Goal: Find specific page/section: Find specific page/section

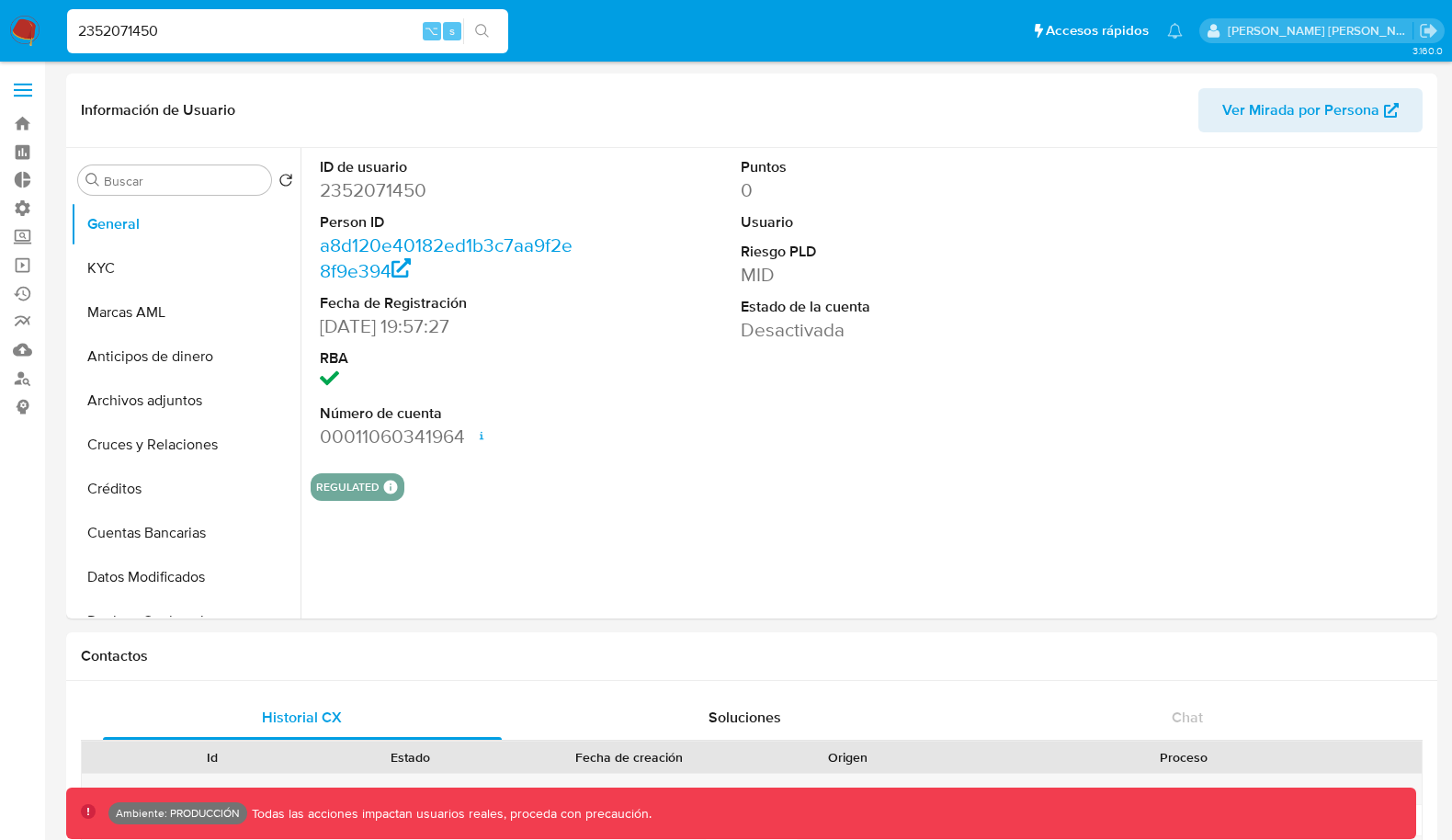
select select "10"
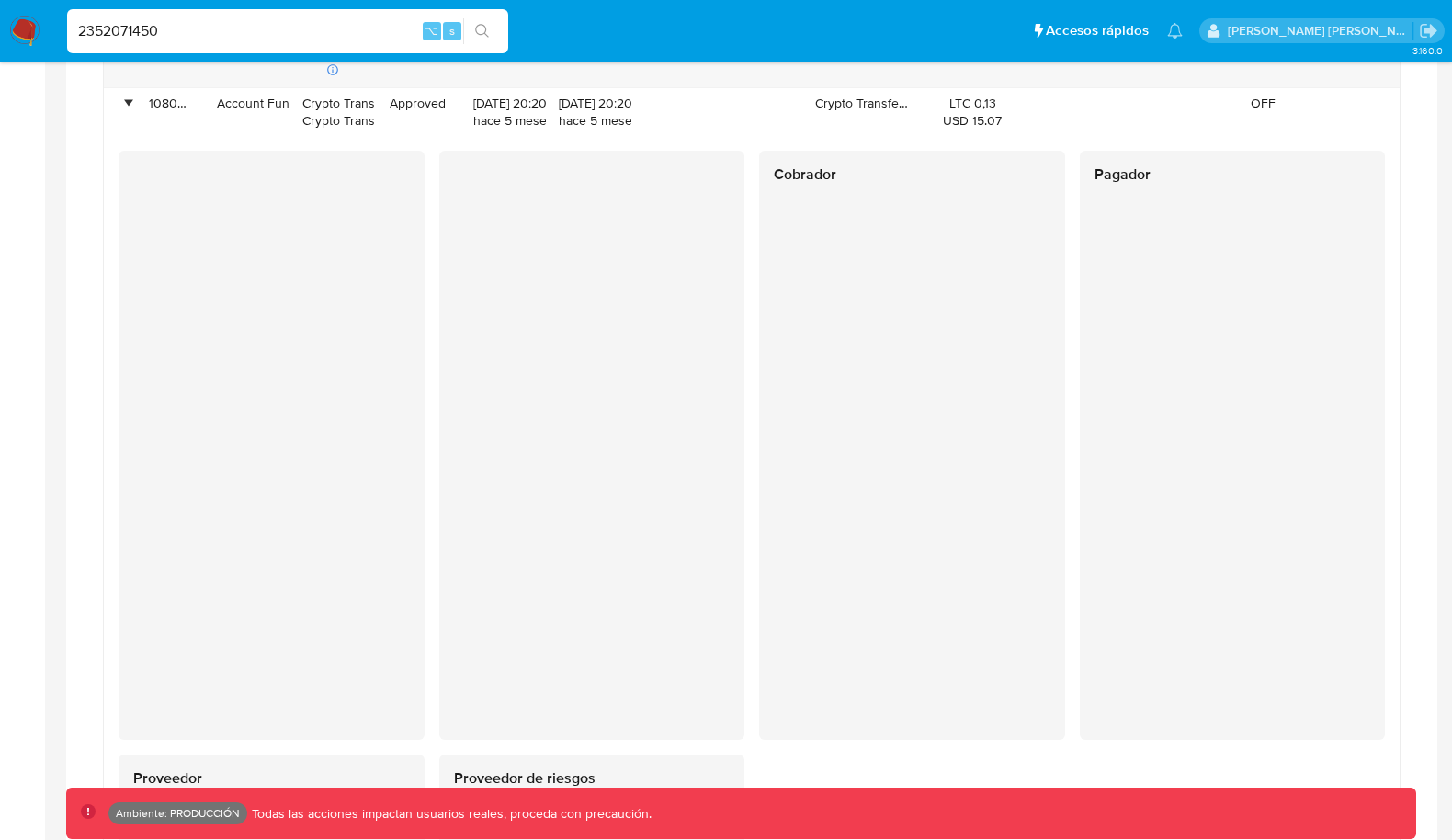
scroll to position [1675, 0]
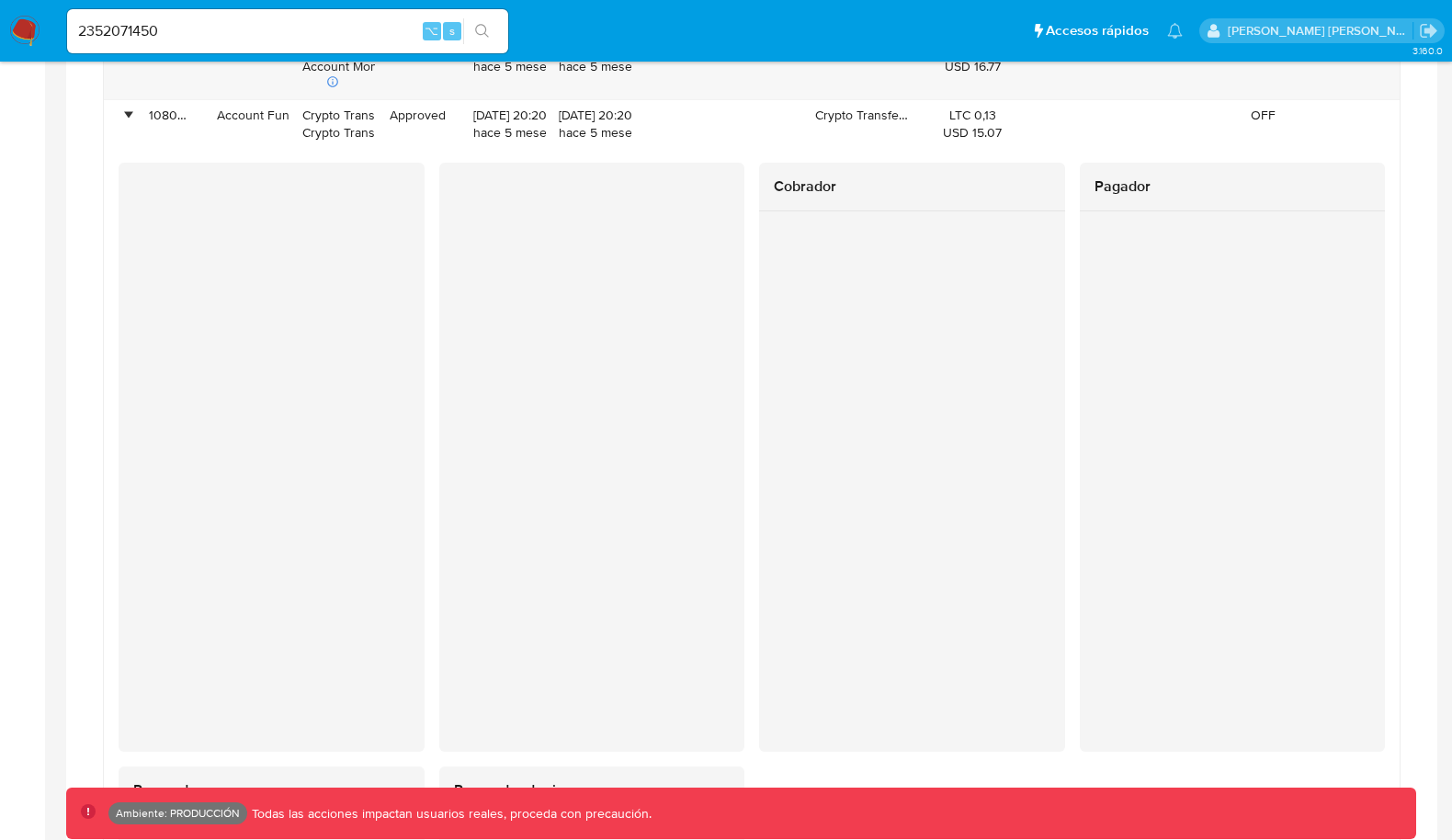
click at [31, 25] on img at bounding box center [24, 31] width 31 height 31
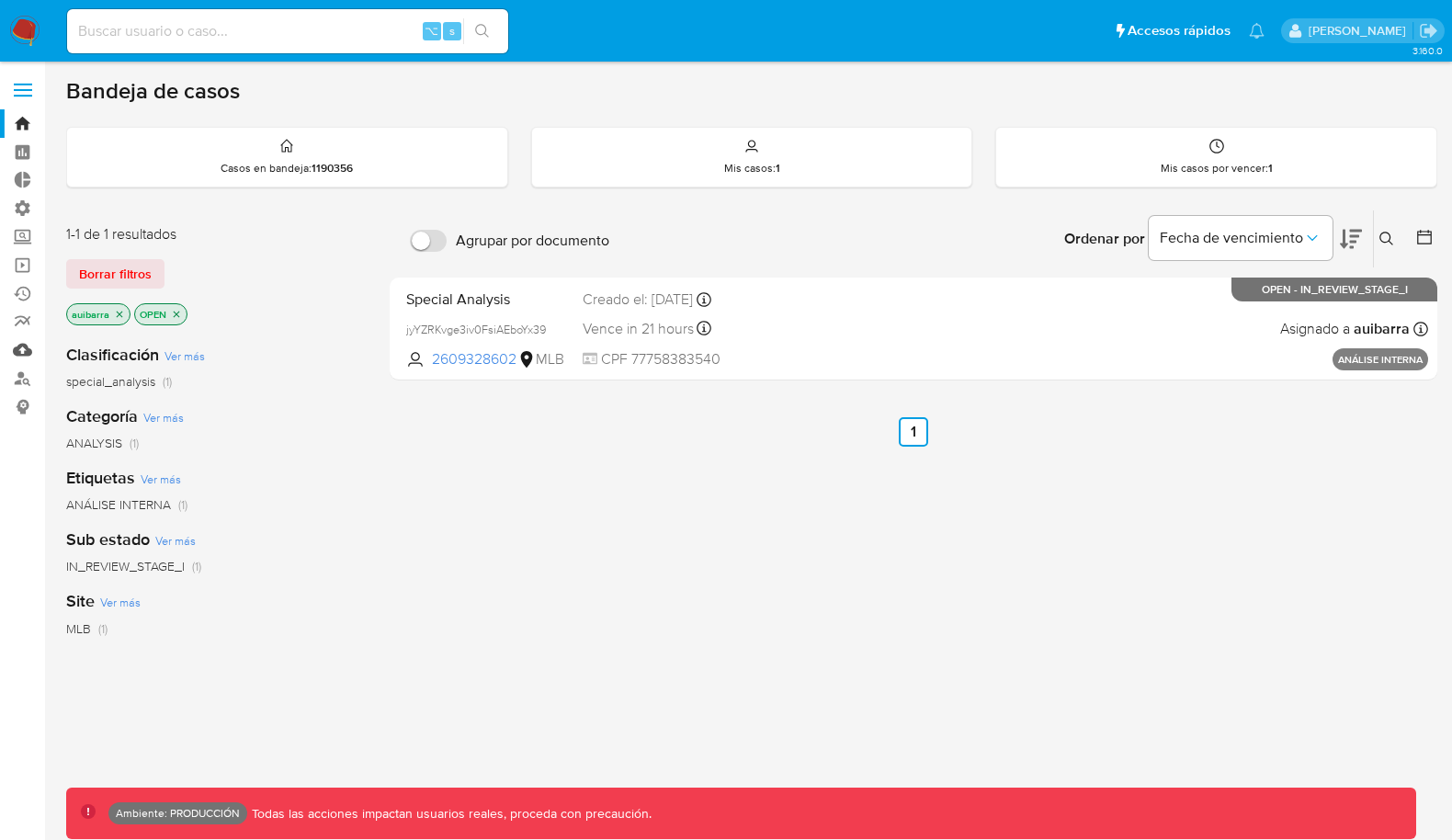
click at [19, 351] on link "Mulan" at bounding box center [109, 350] width 218 height 29
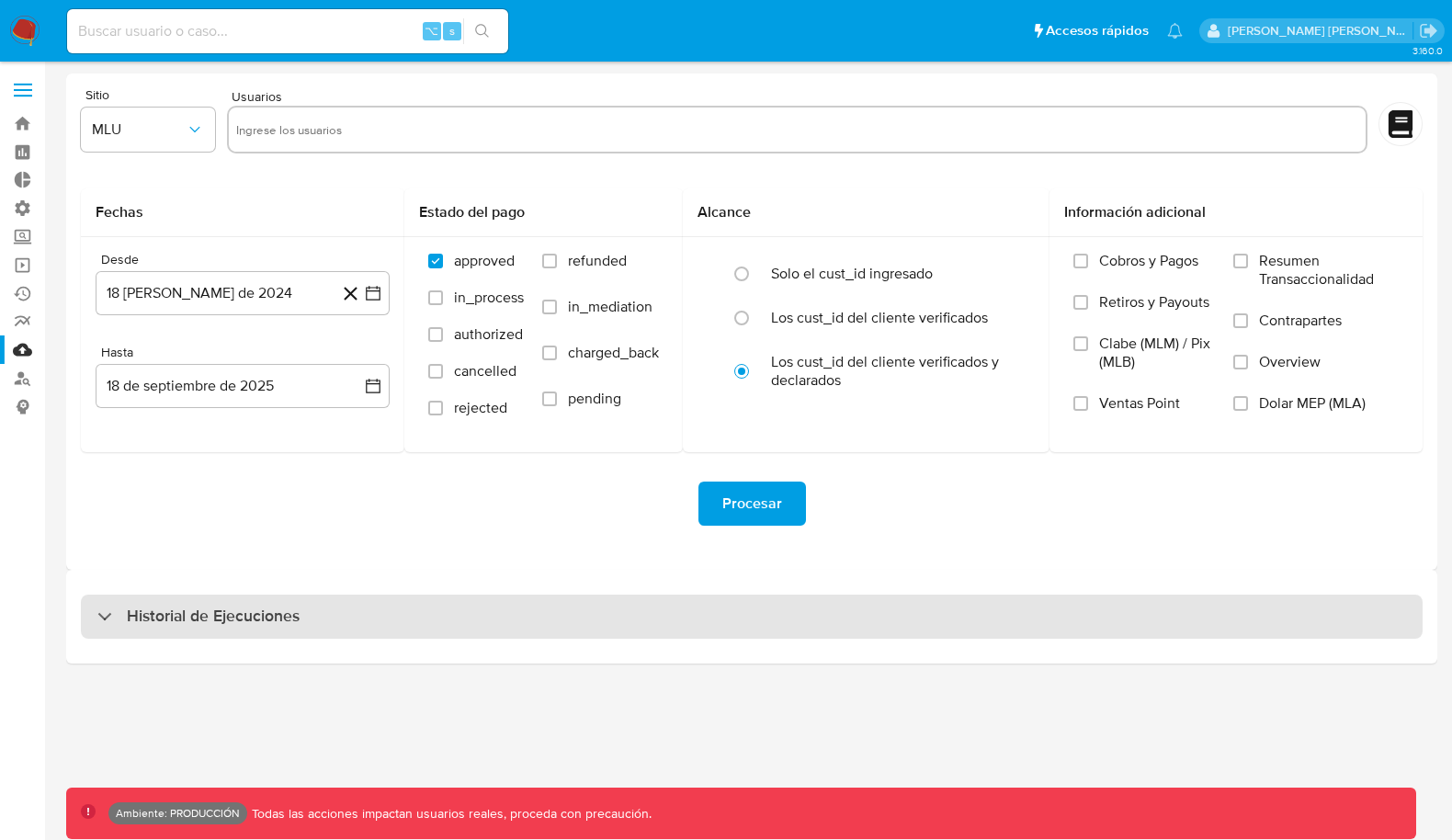
click at [95, 619] on div "Historial de Ejecuciones" at bounding box center [751, 617] width 1342 height 44
select select "10"
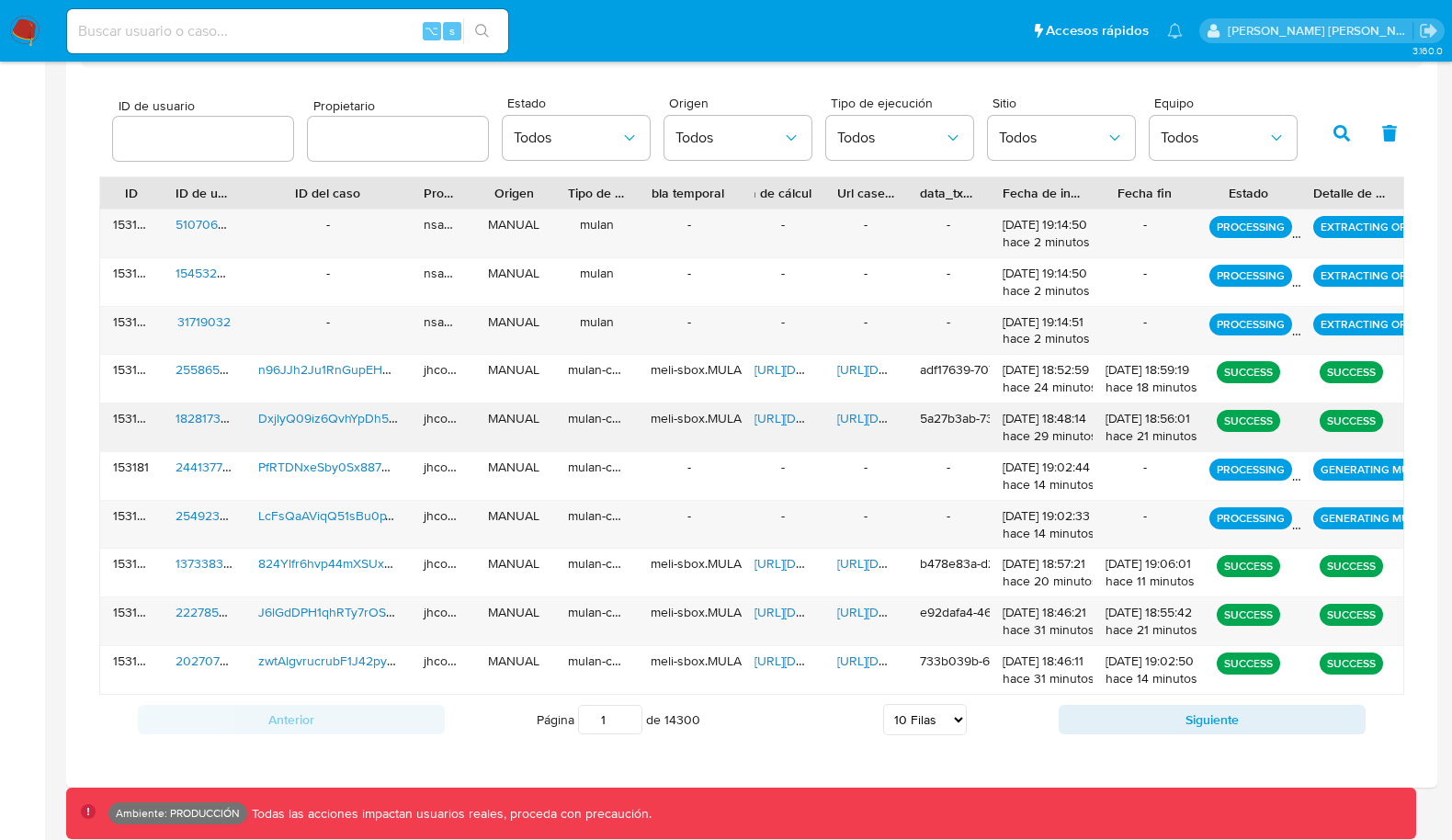
scroll to position [588, 0]
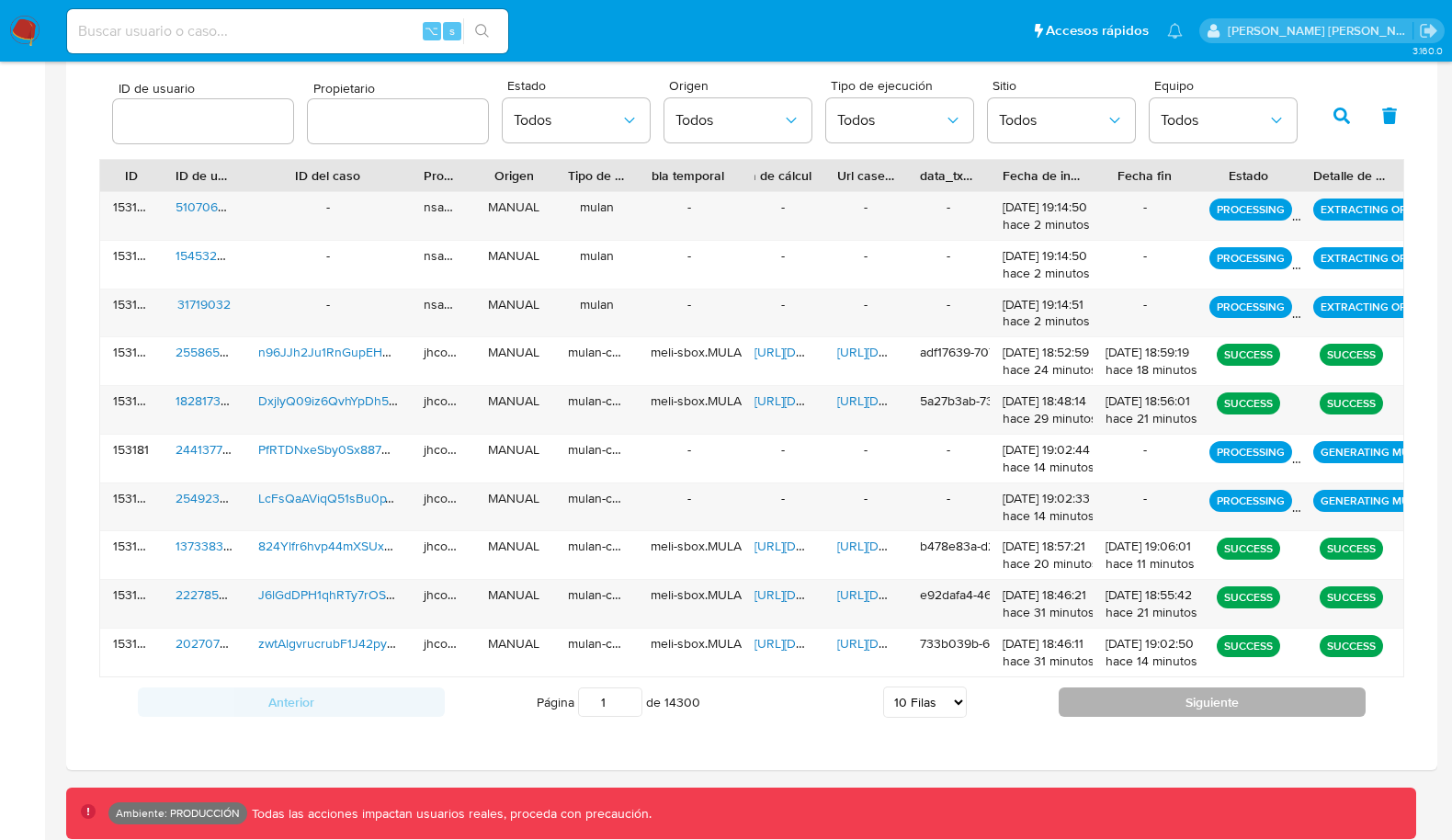
click at [1125, 687] on button "Siguiente" at bounding box center [1212, 702] width 307 height 30
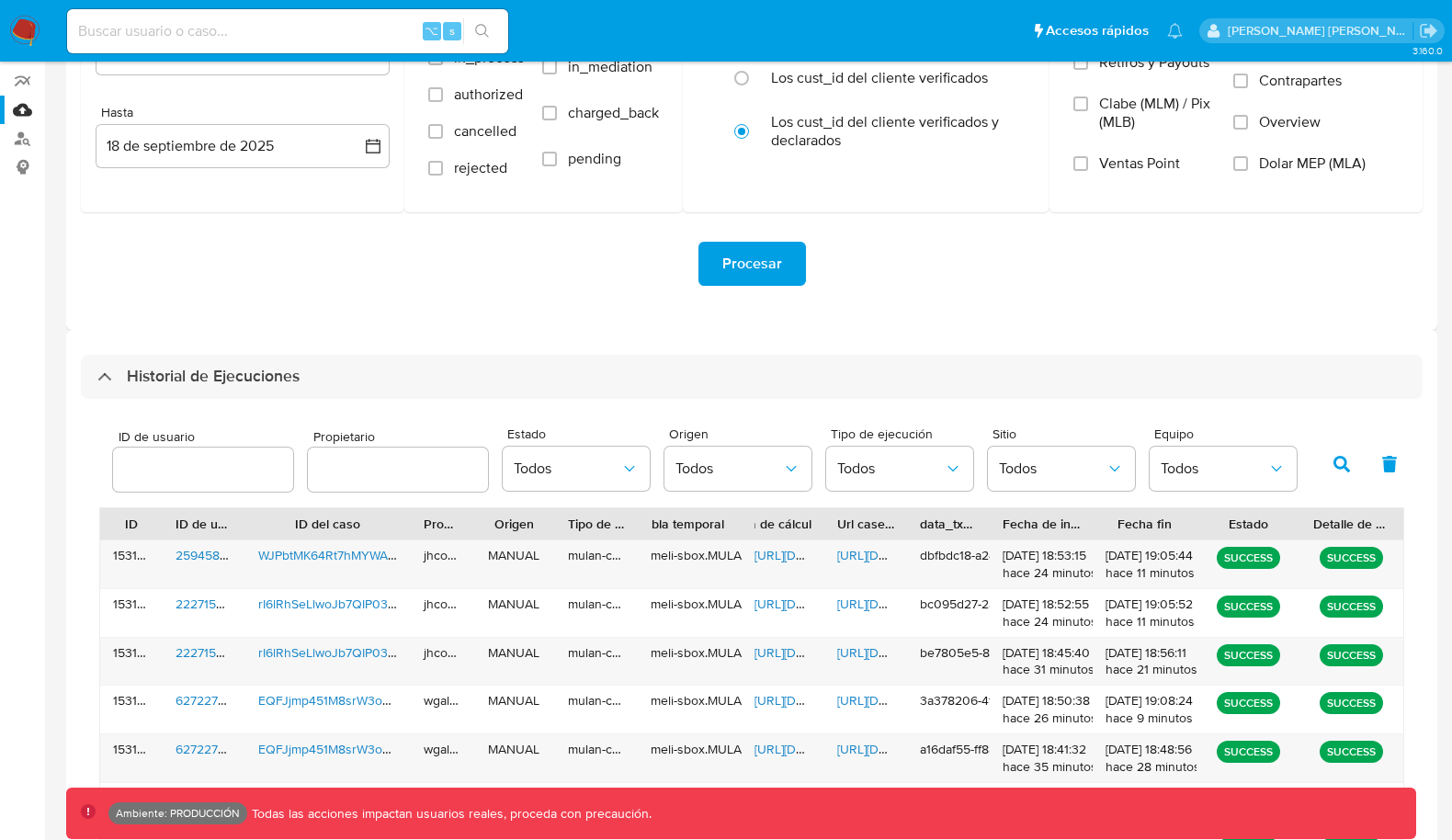
scroll to position [257, 0]
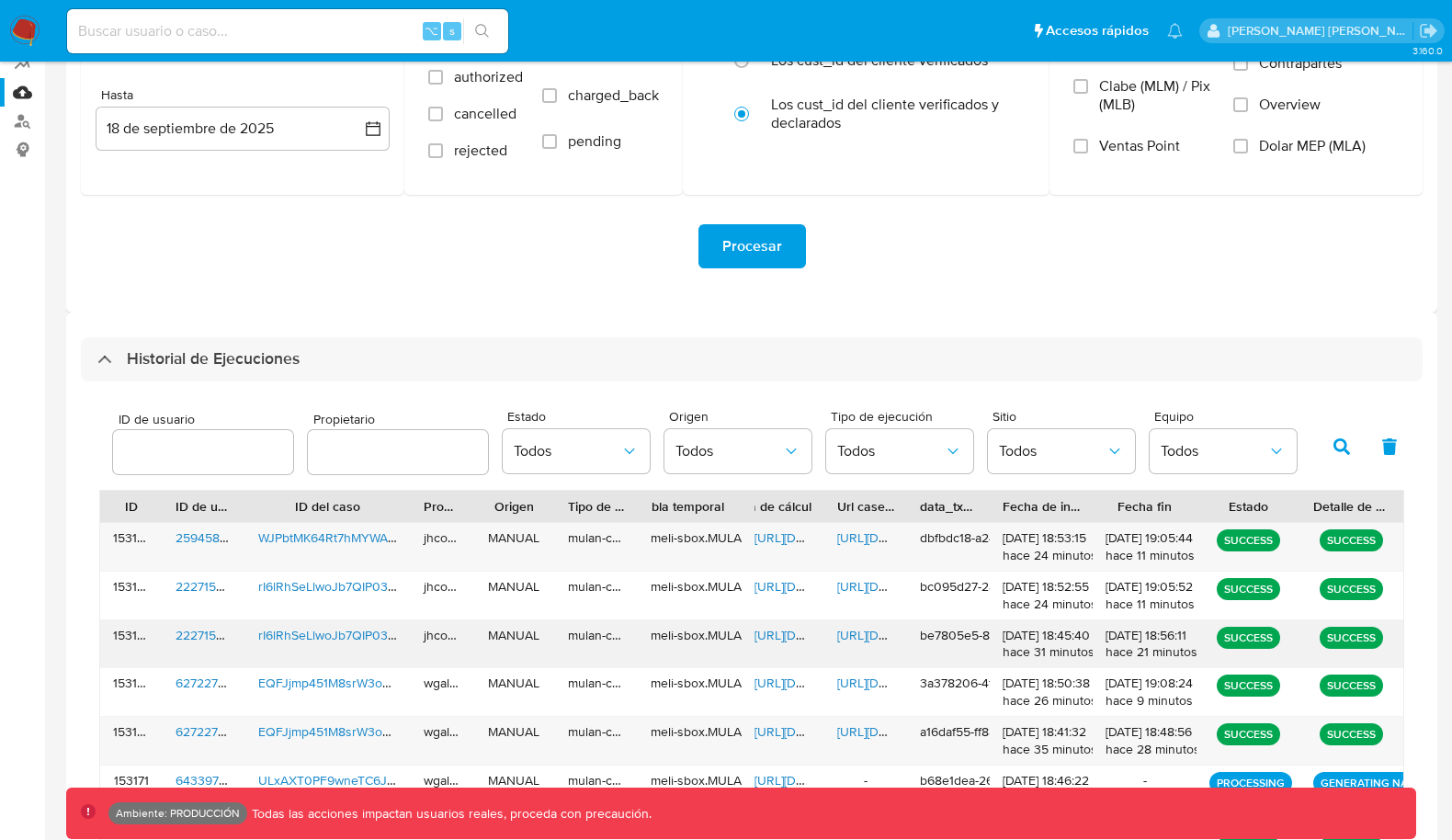
click at [205, 634] on span "222715003" at bounding box center [208, 634] width 65 height 19
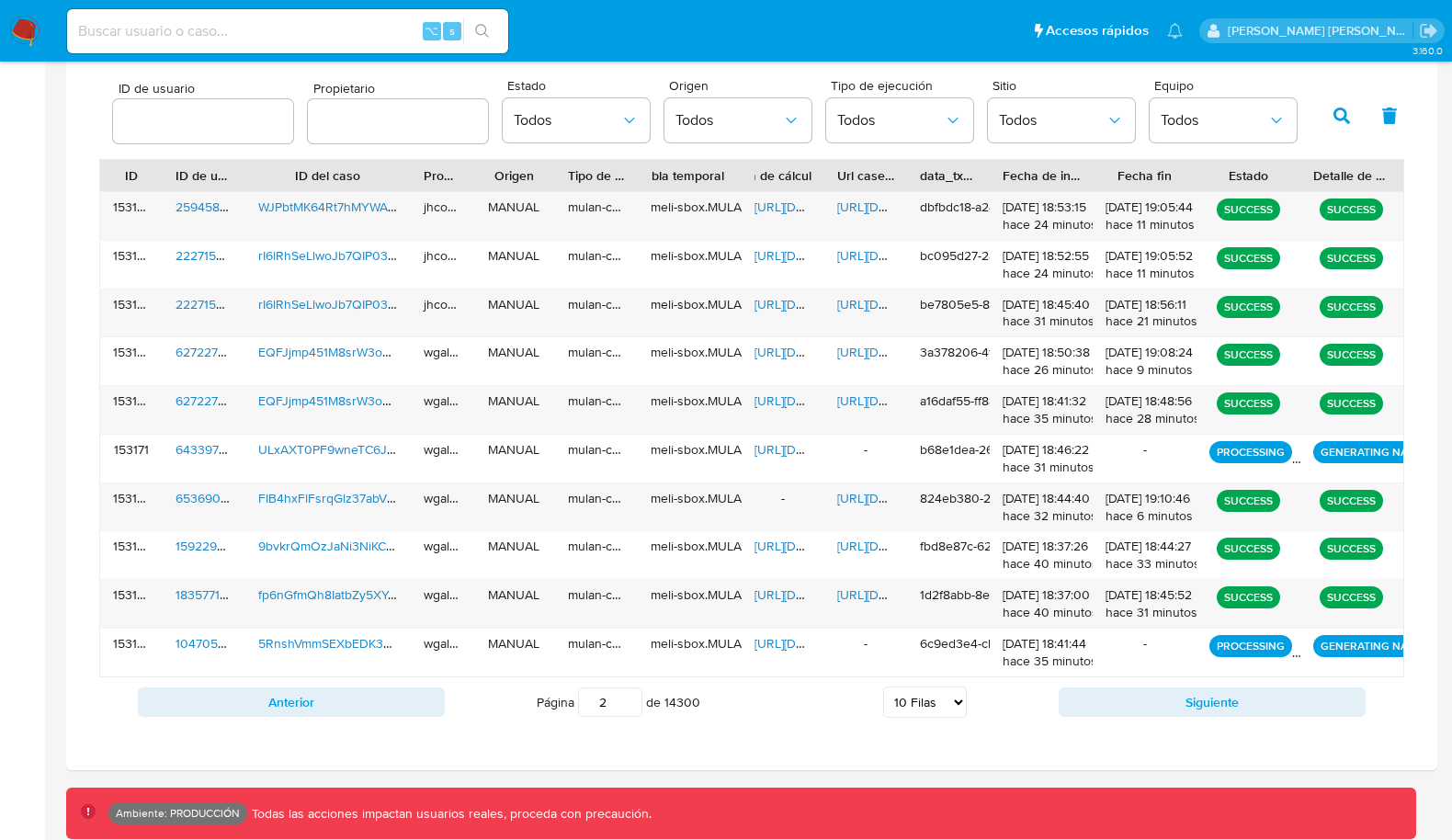
scroll to position [579, 0]
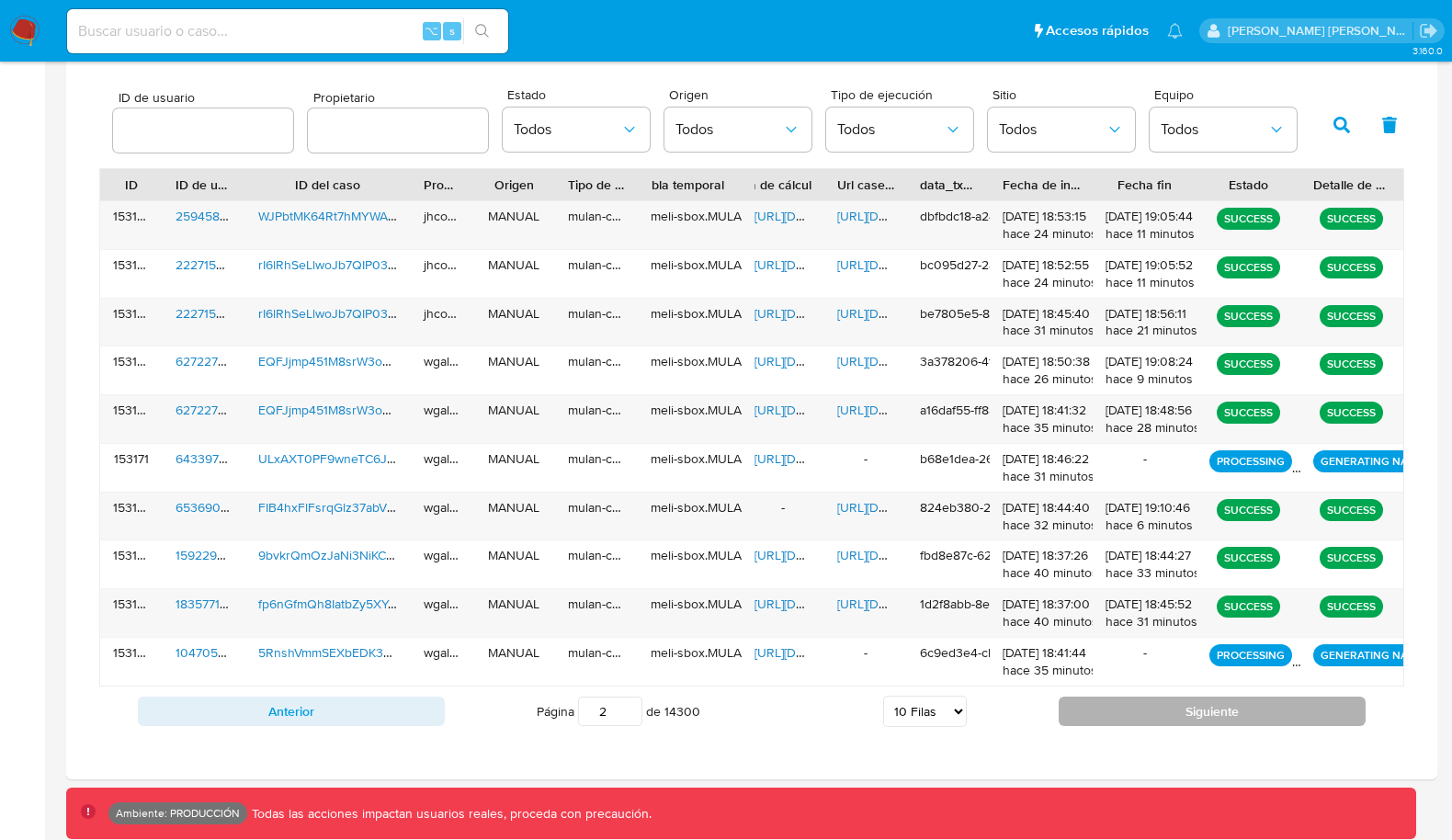
click at [1261, 707] on button "Siguiente" at bounding box center [1212, 711] width 307 height 30
type input "3"
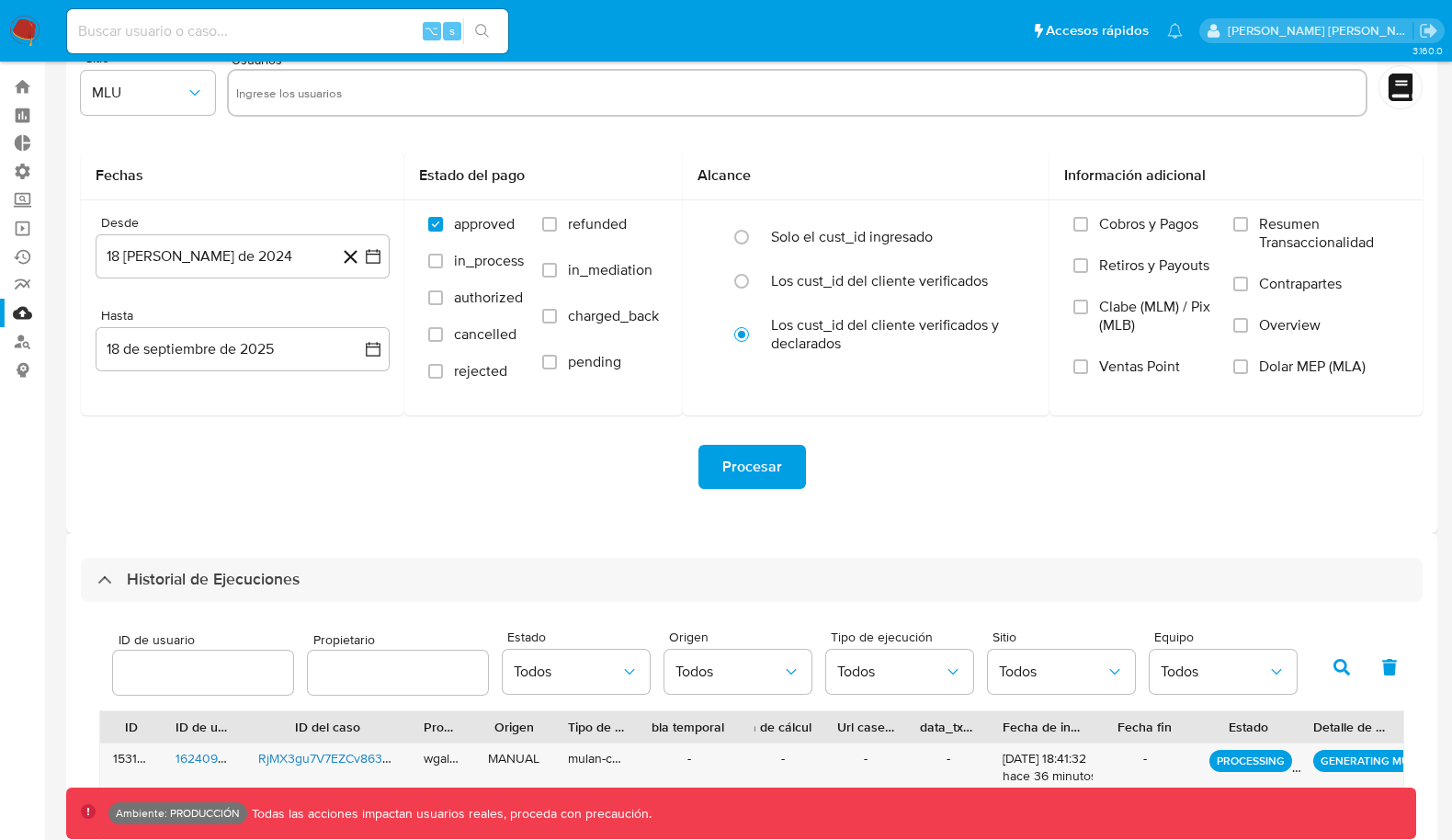
scroll to position [0, 0]
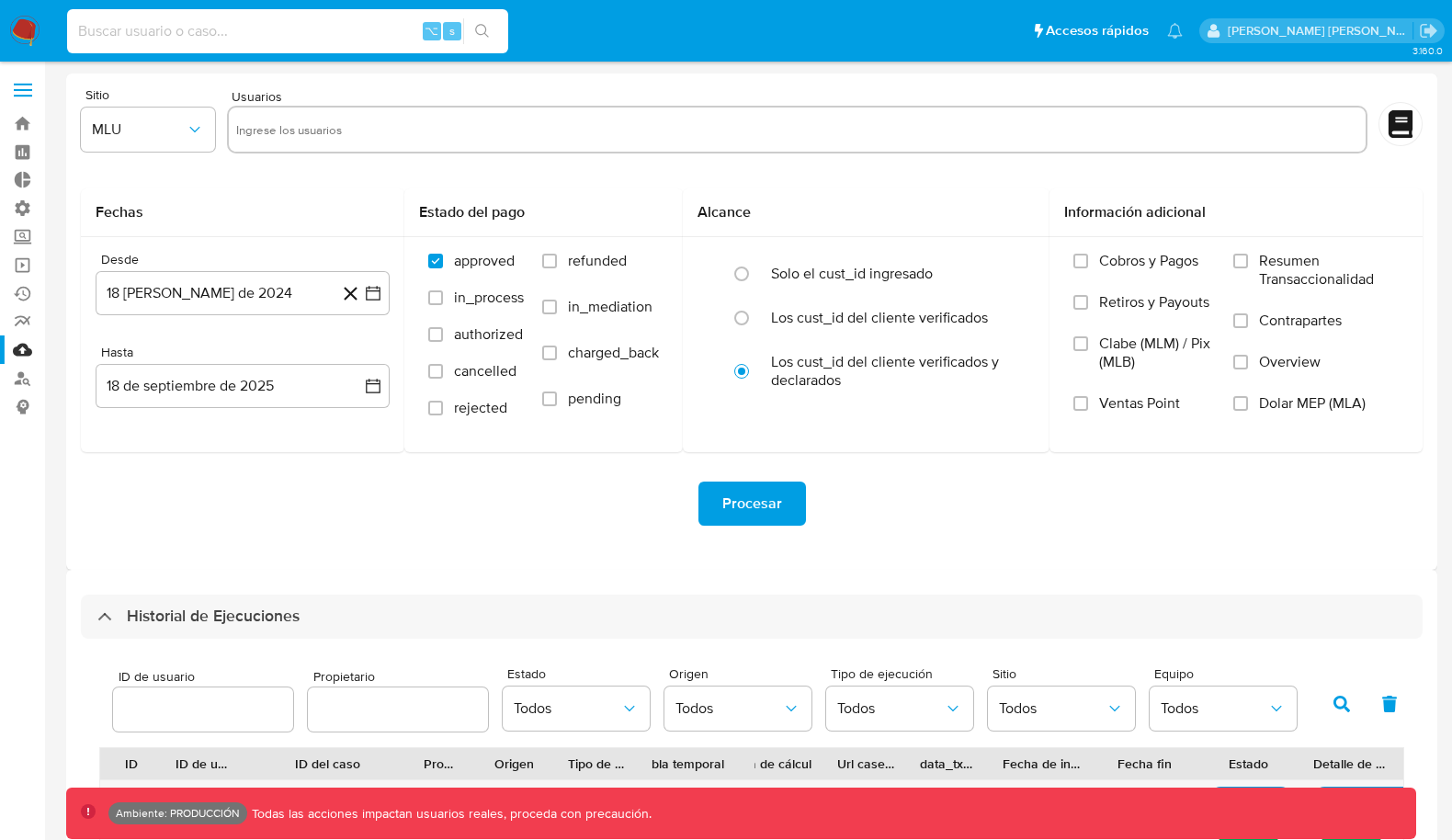
click at [171, 35] on input at bounding box center [288, 31] width 441 height 24
paste input "1498620557"
type input "1498620557"
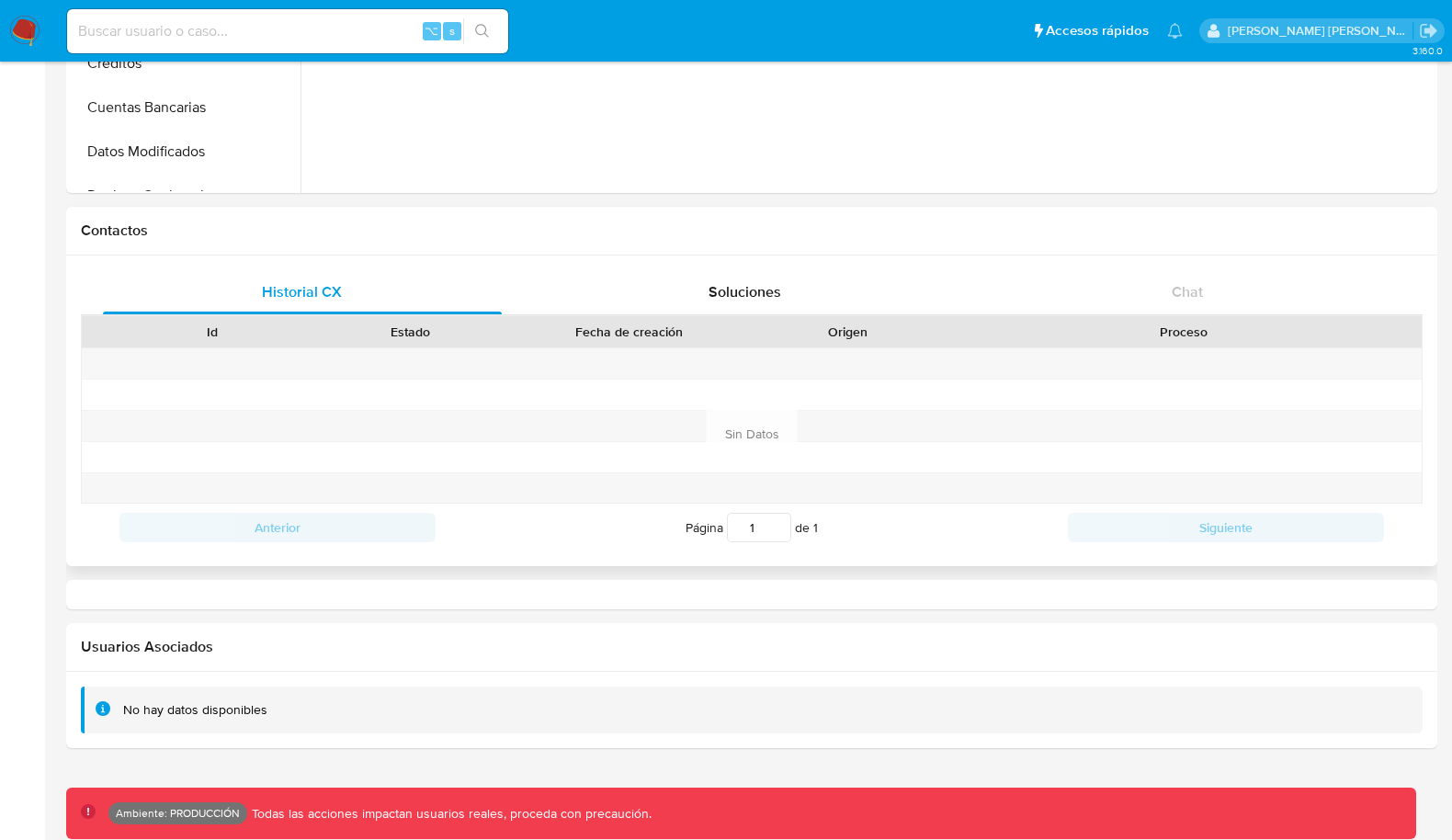
select select "10"
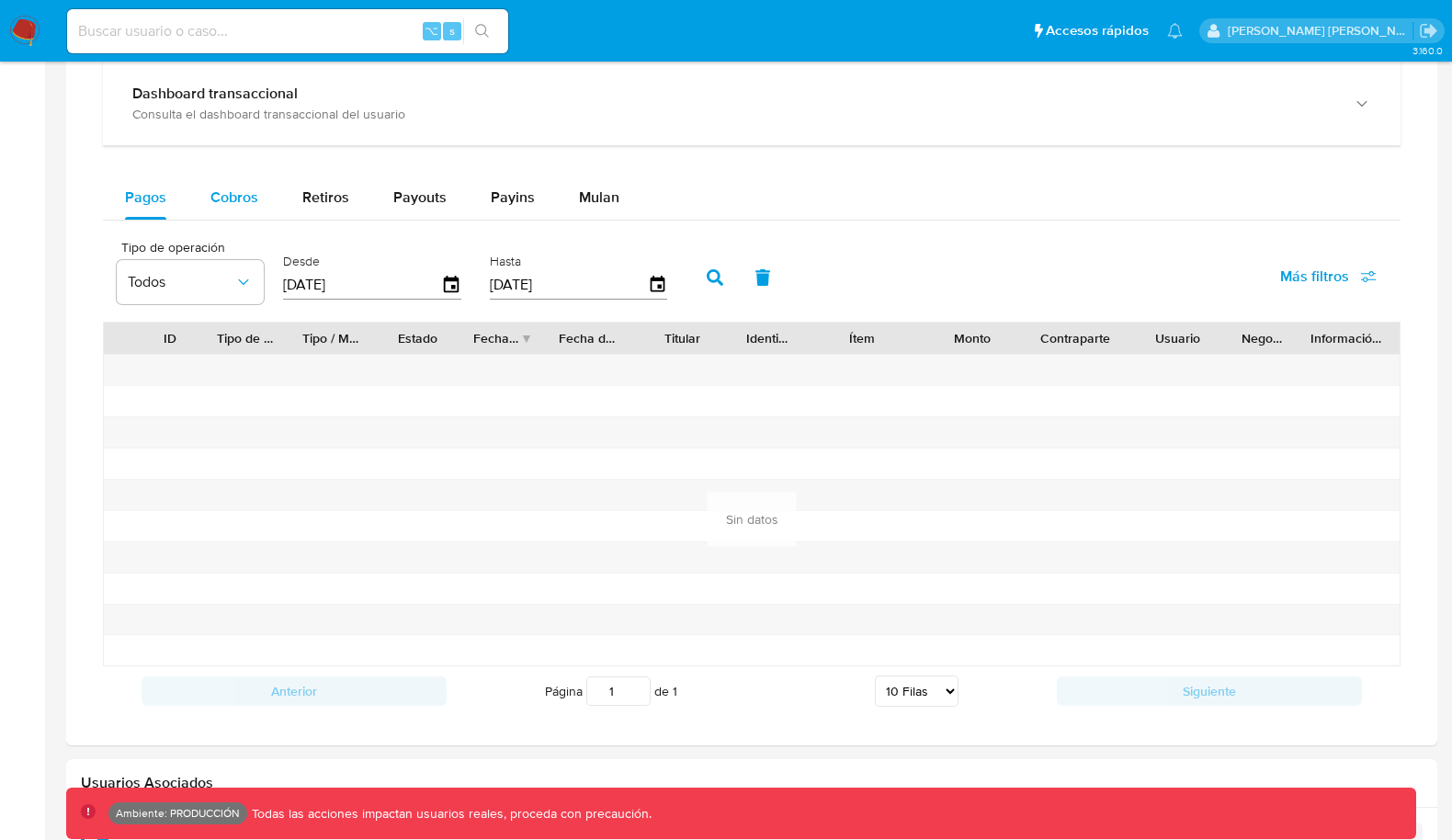
scroll to position [1096, 0]
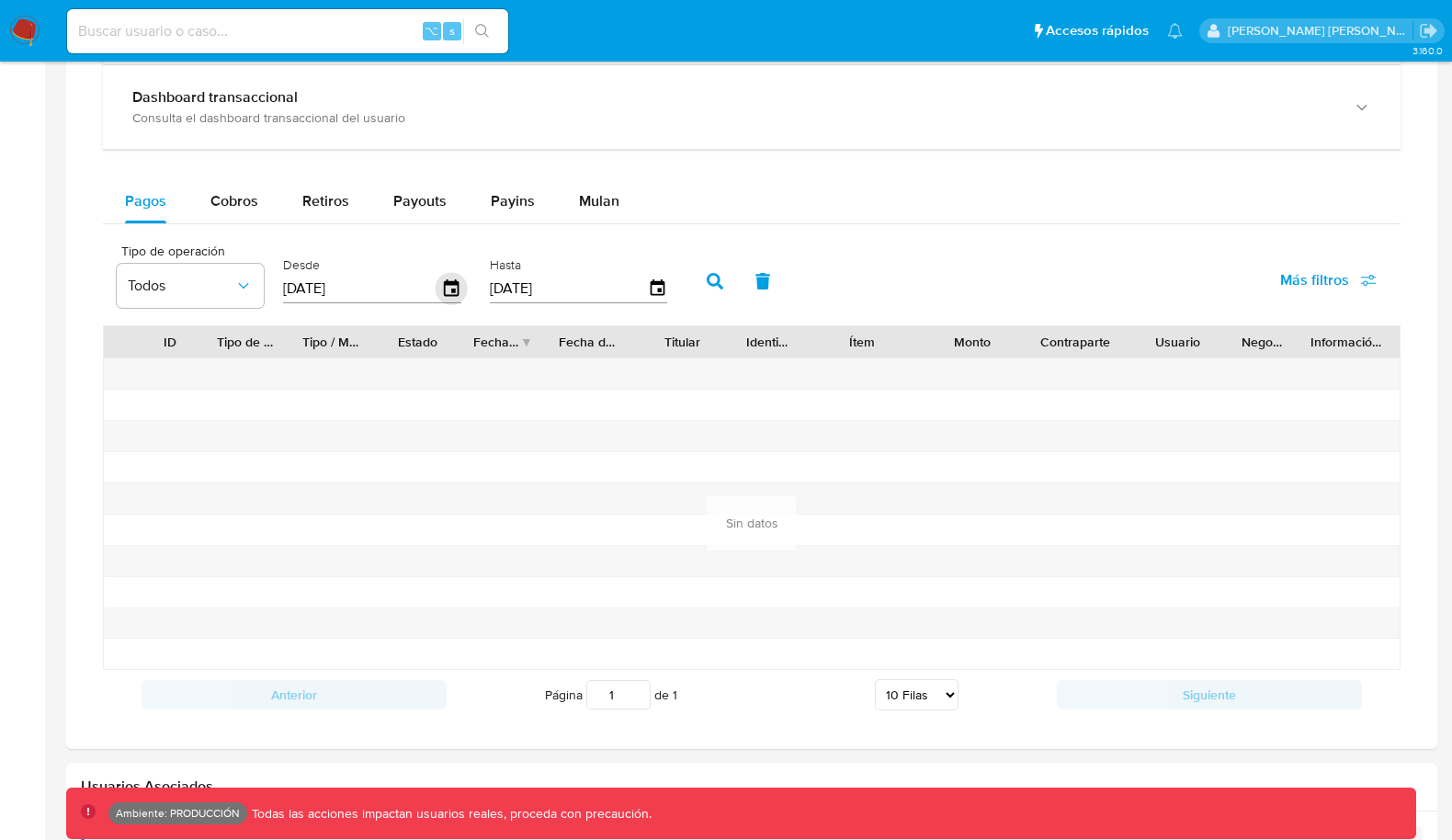
click at [450, 279] on icon "button" at bounding box center [451, 287] width 15 height 17
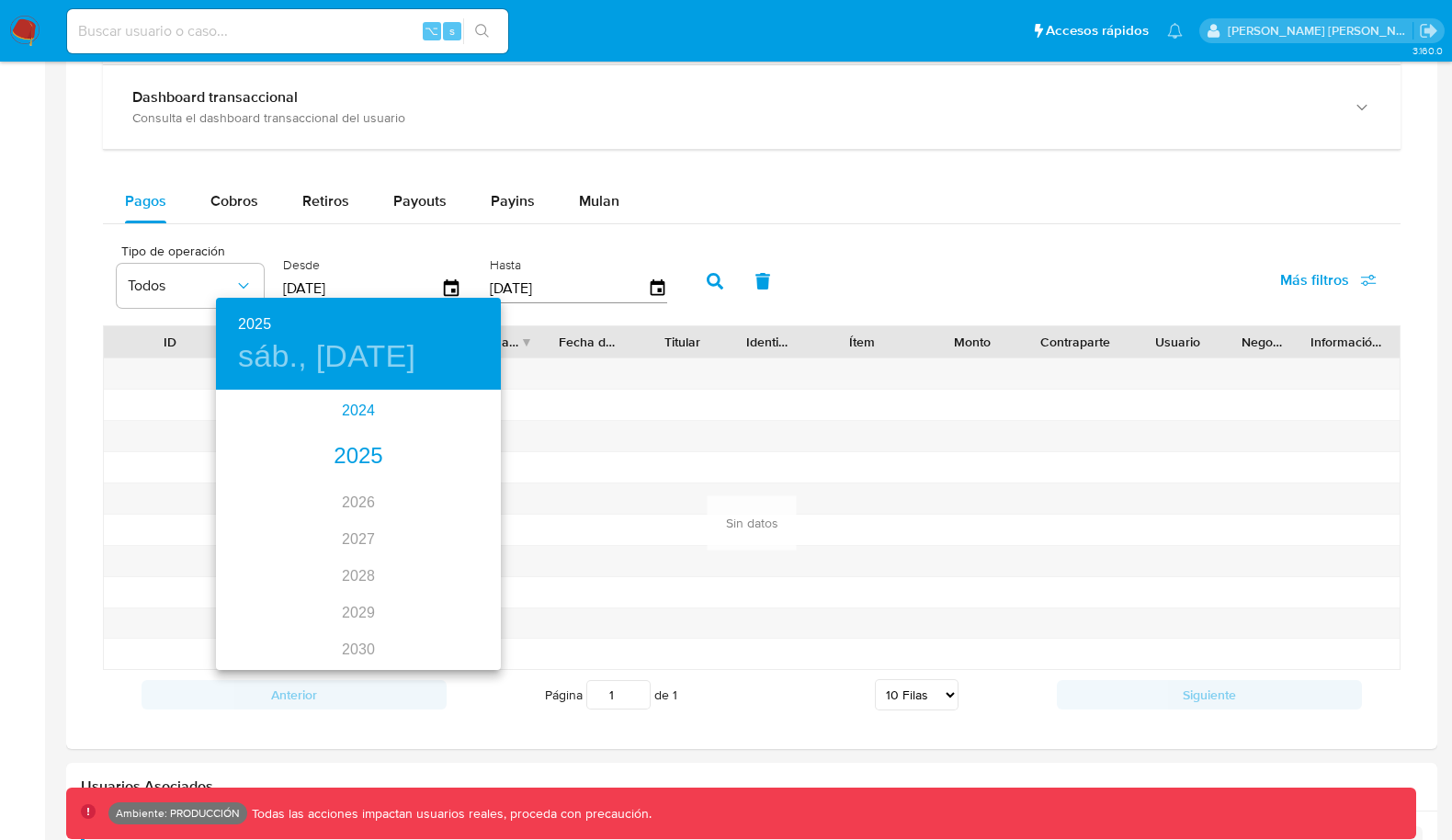
click at [366, 413] on div "2024" at bounding box center [358, 410] width 285 height 37
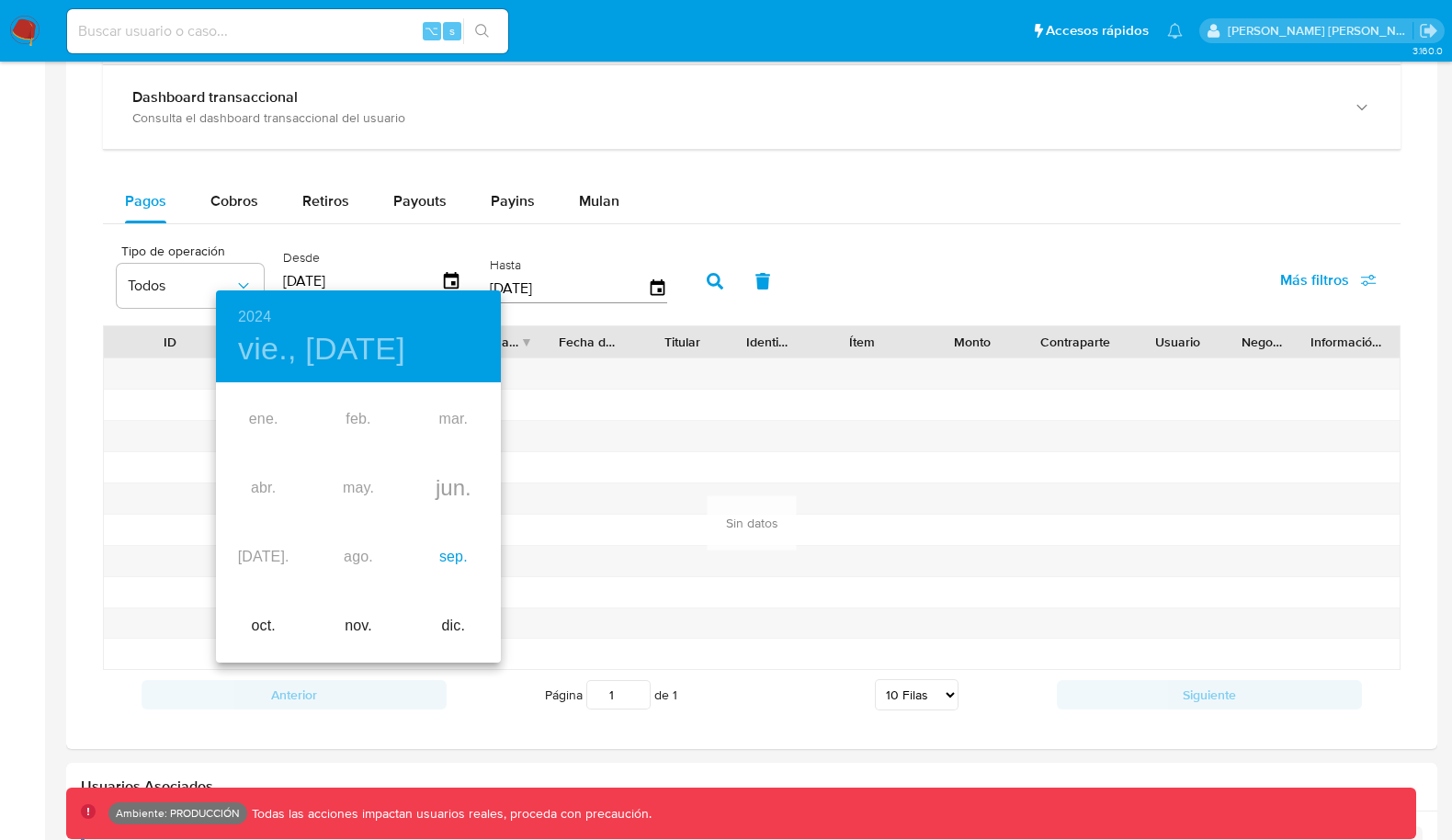
click at [453, 569] on div "sep." at bounding box center [453, 557] width 94 height 69
type input "[DATE]"
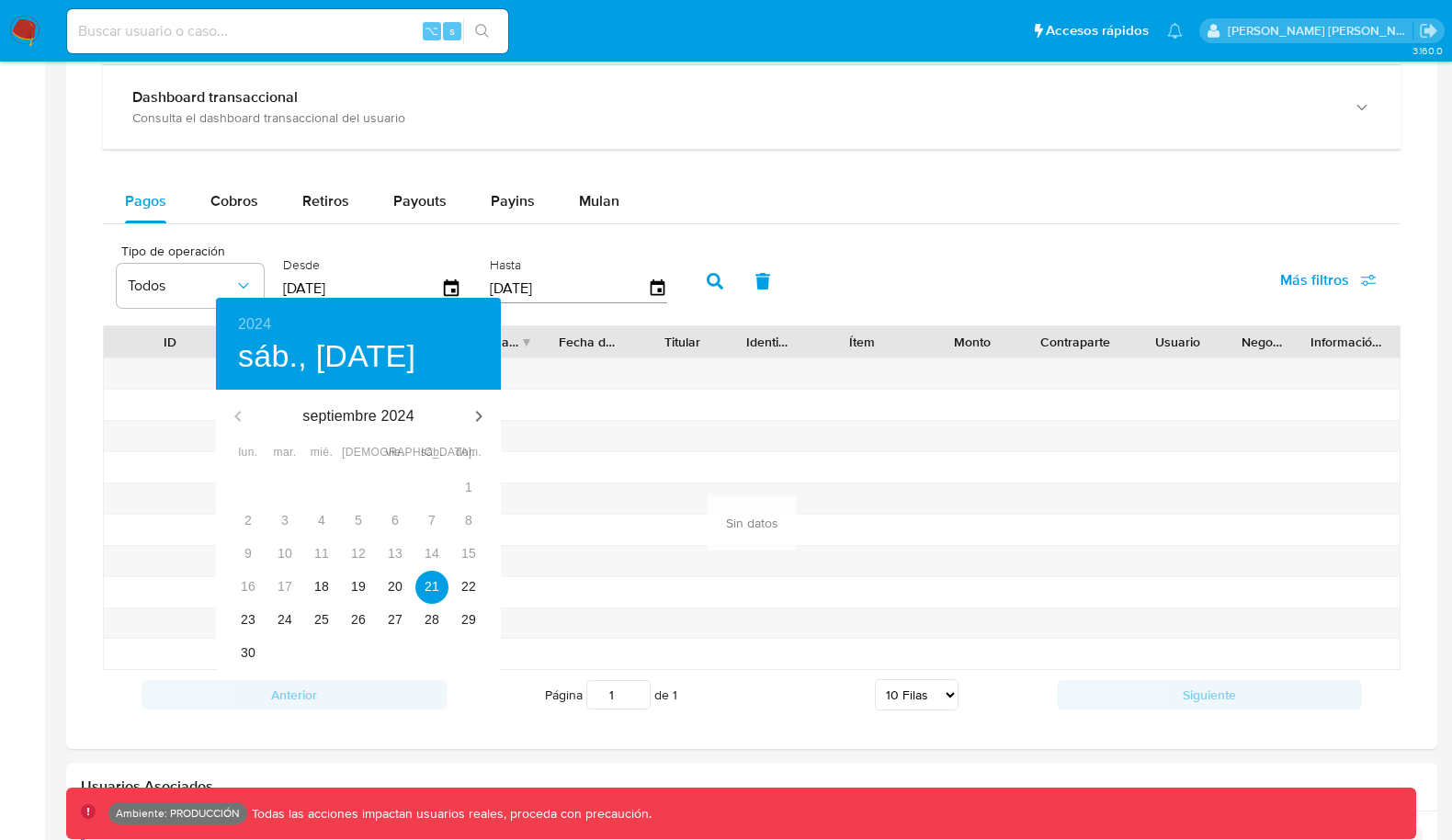
click at [673, 277] on div at bounding box center [726, 420] width 1452 height 840
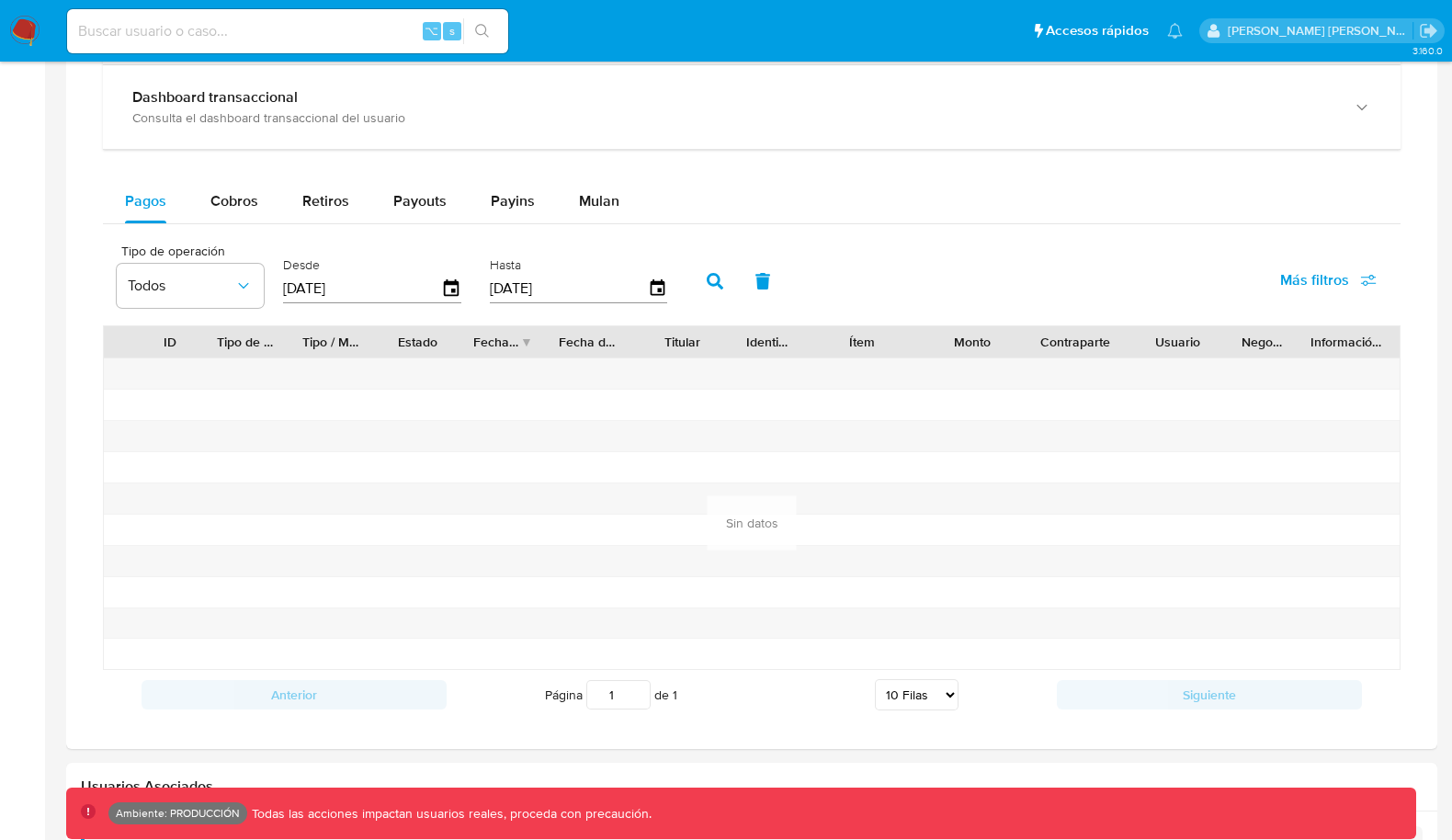
click at [690, 277] on div "2024 sáb., sep. 21 septiembre 2024 lun. mar. mié. jue. vie. sáb. dom. 26 27 28 …" at bounding box center [726, 420] width 1452 height 840
click at [713, 277] on button "button" at bounding box center [715, 281] width 48 height 44
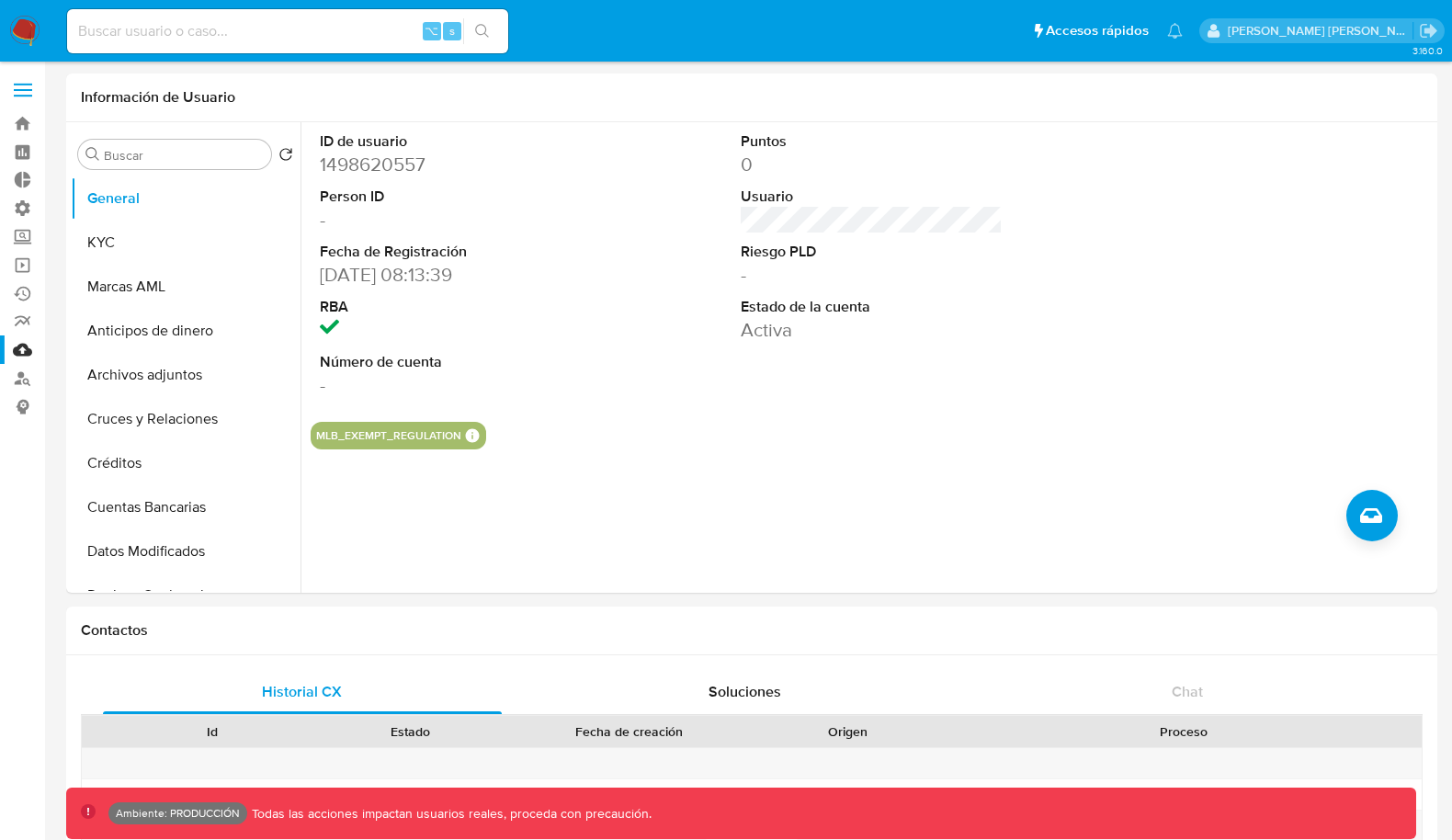
scroll to position [26, 0]
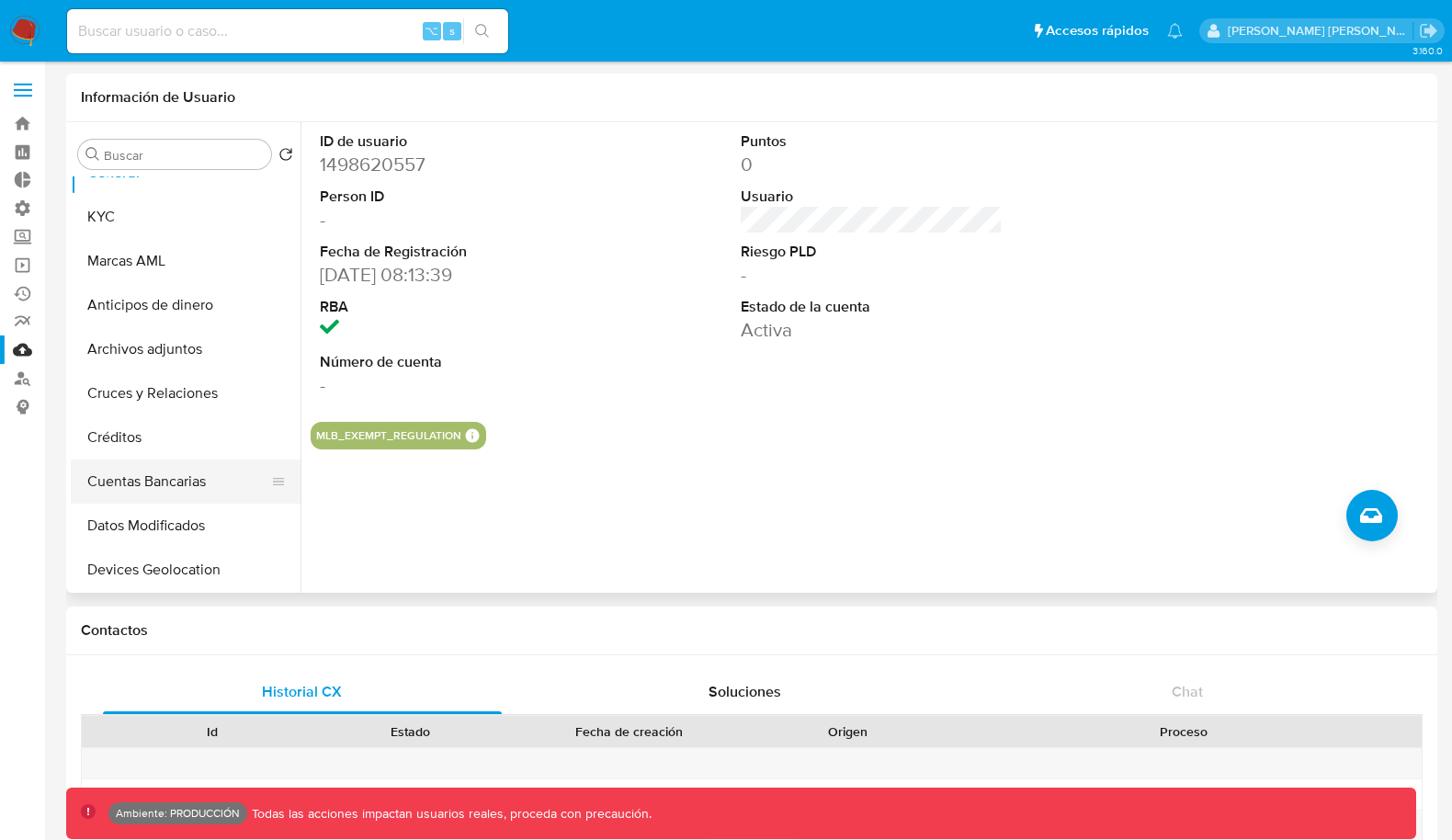
click at [150, 476] on button "Cuentas Bancarias" at bounding box center [178, 482] width 216 height 44
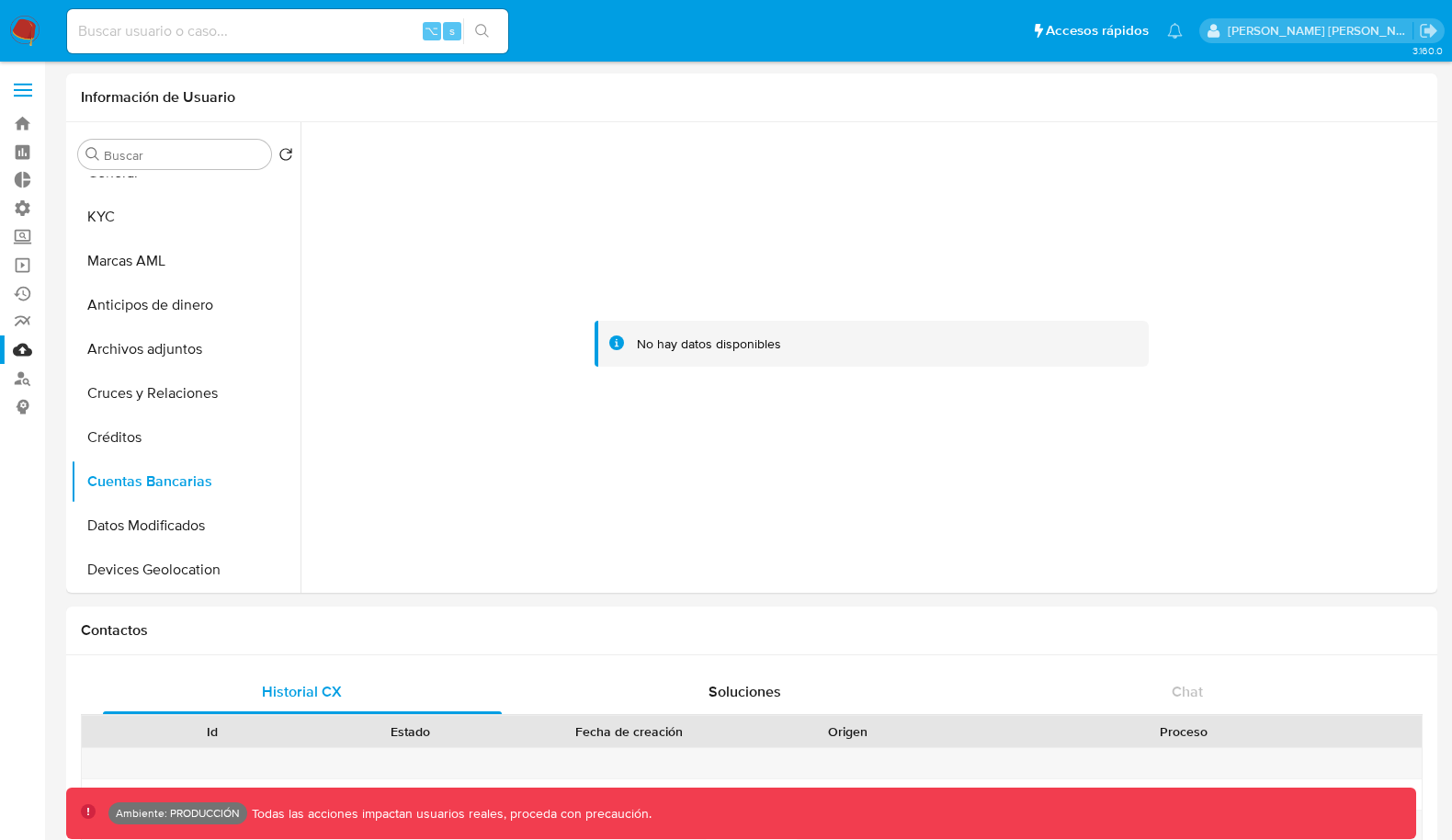
click at [201, 32] on input at bounding box center [288, 31] width 441 height 24
paste input "143125485"
type input "143125485"
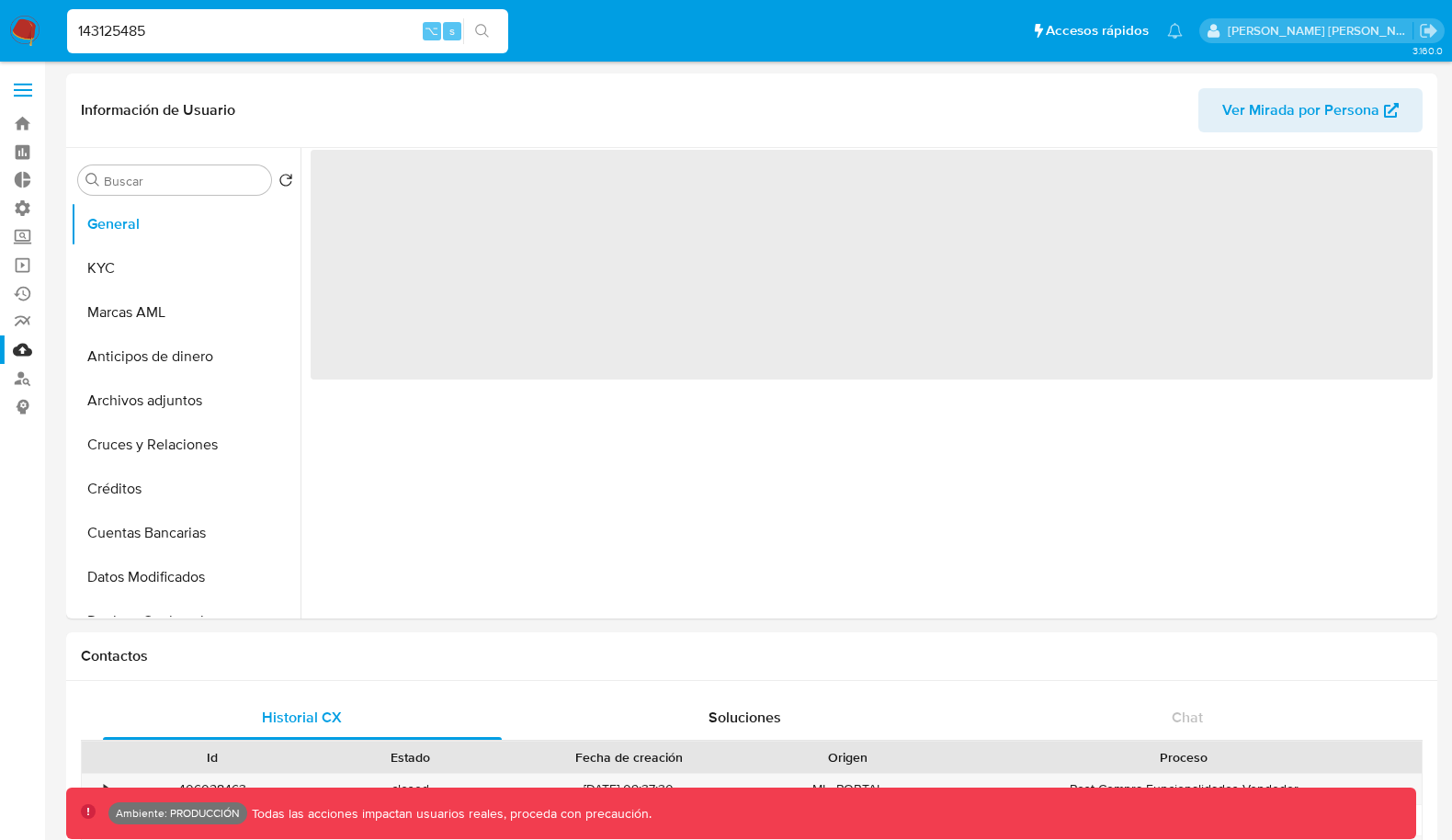
select select "10"
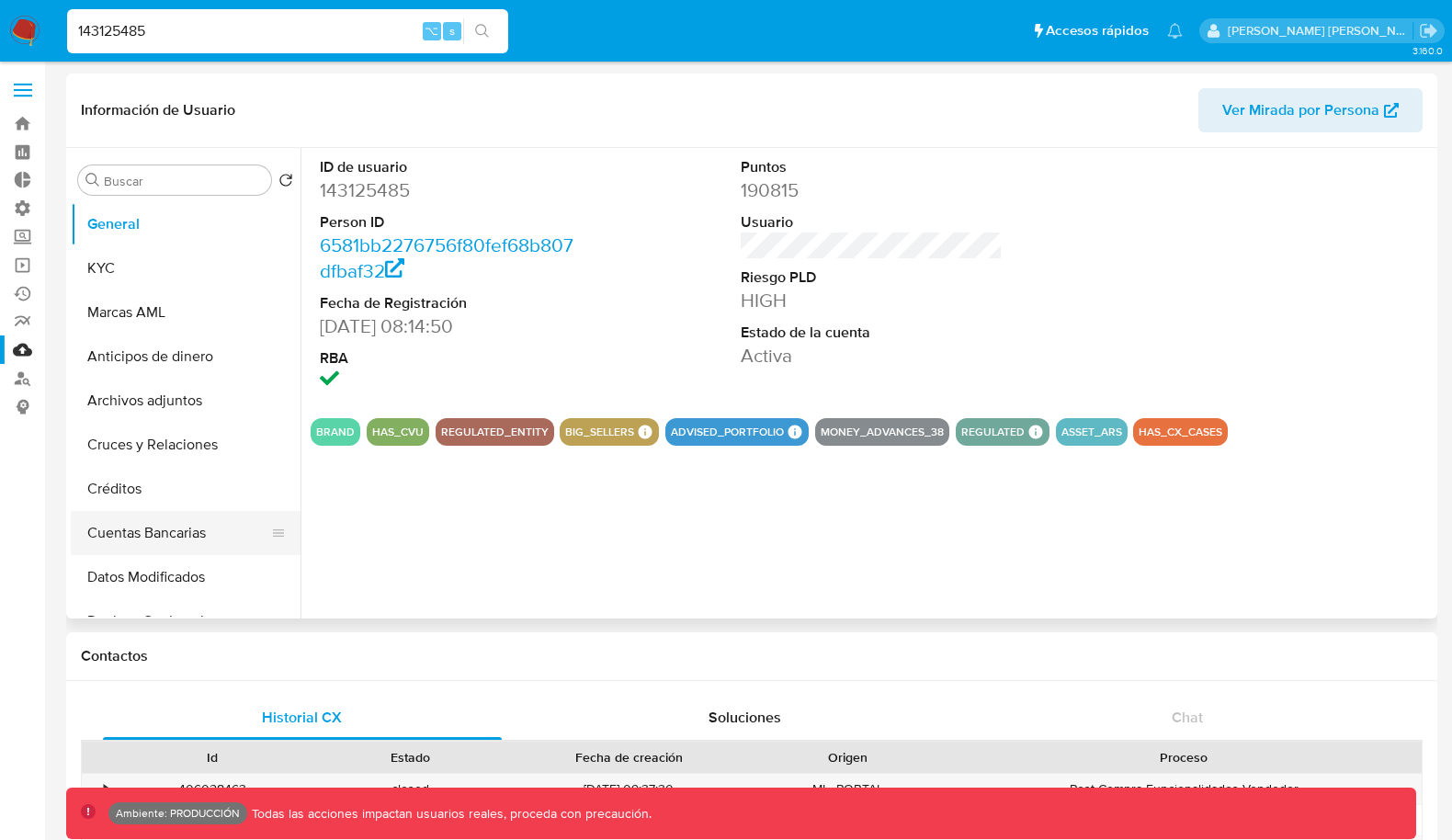
click at [129, 523] on button "Cuentas Bancarias" at bounding box center [178, 533] width 216 height 44
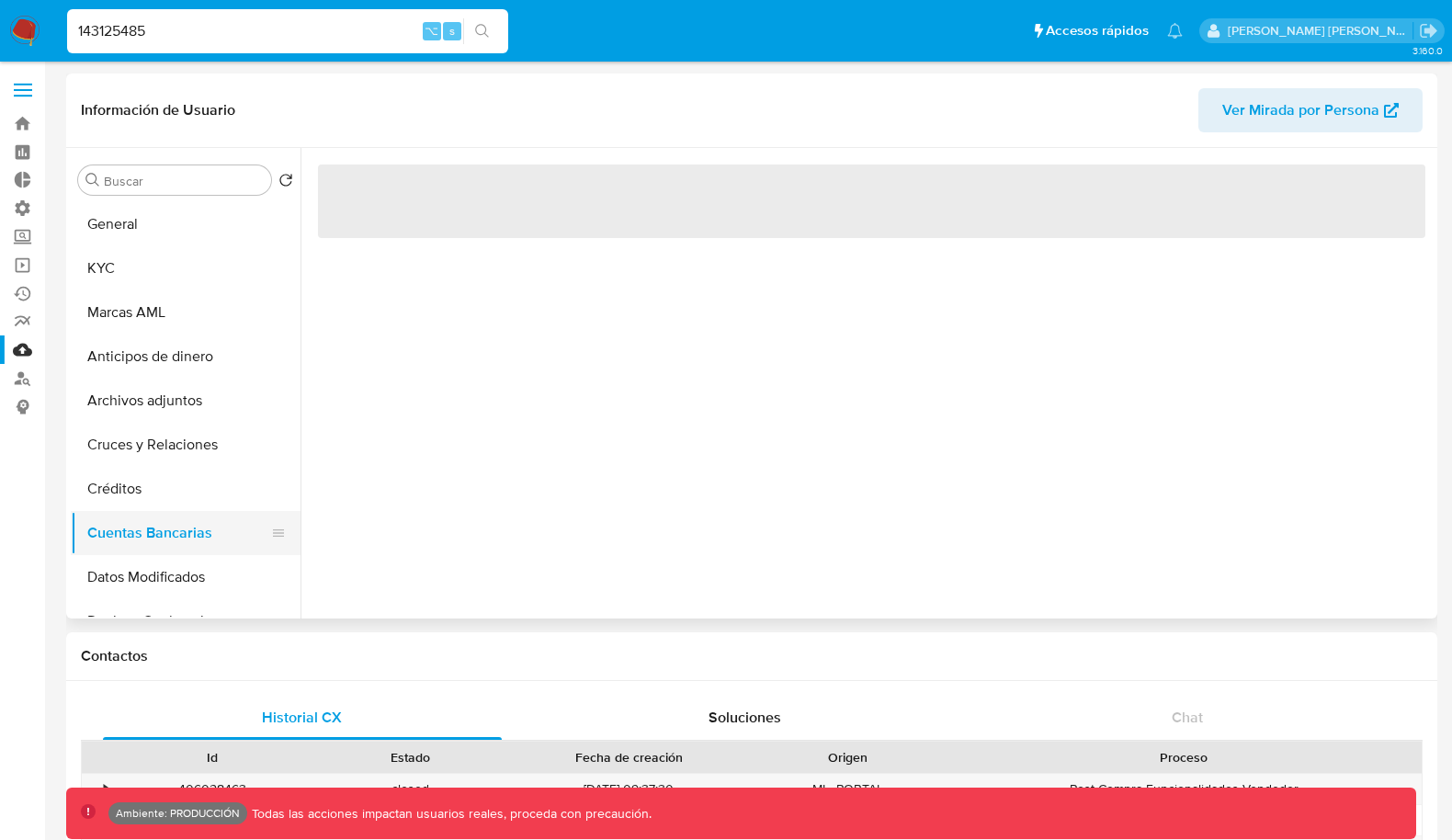
click at [129, 523] on button "Cuentas Bancarias" at bounding box center [178, 533] width 216 height 44
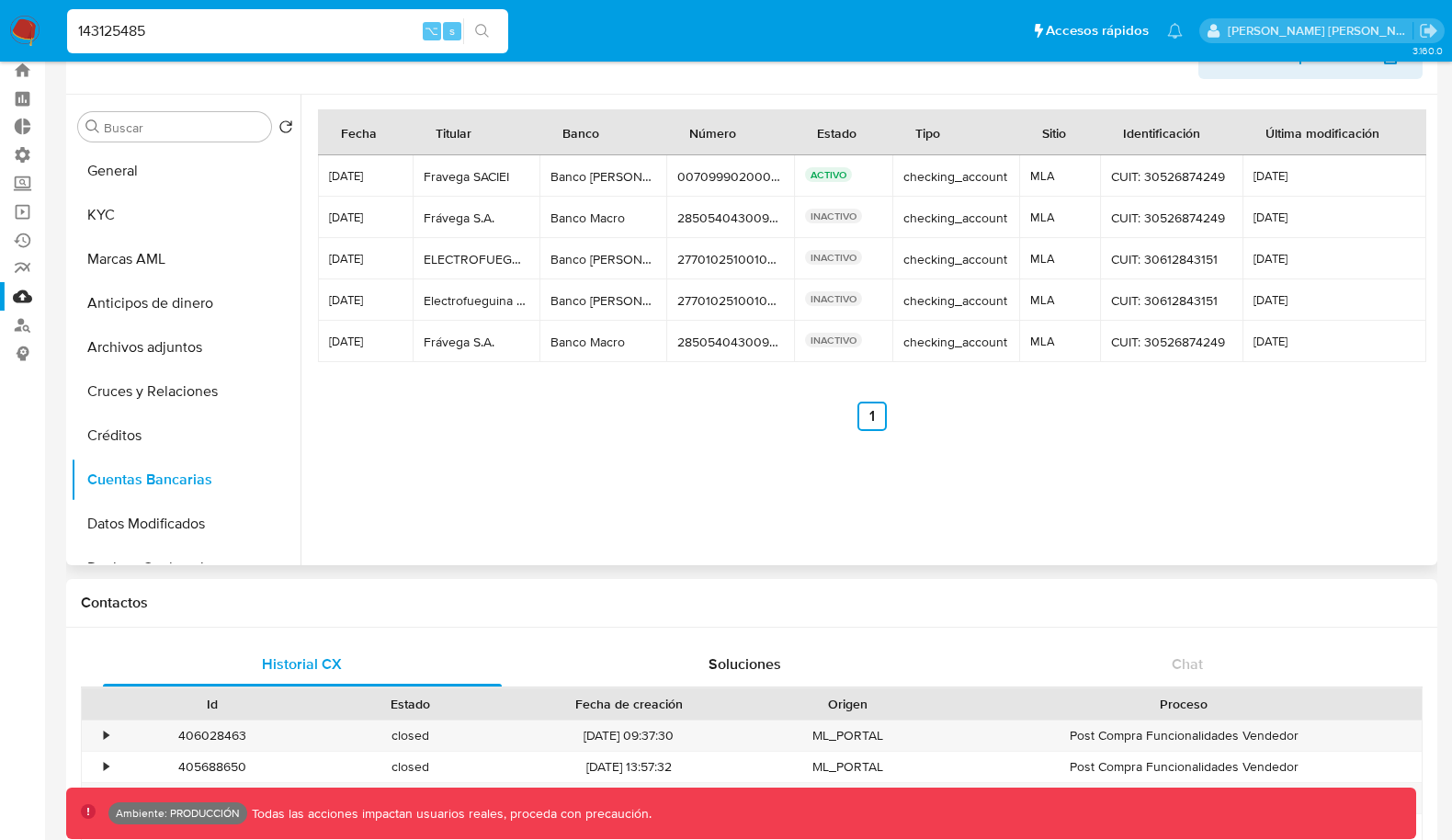
scroll to position [148, 0]
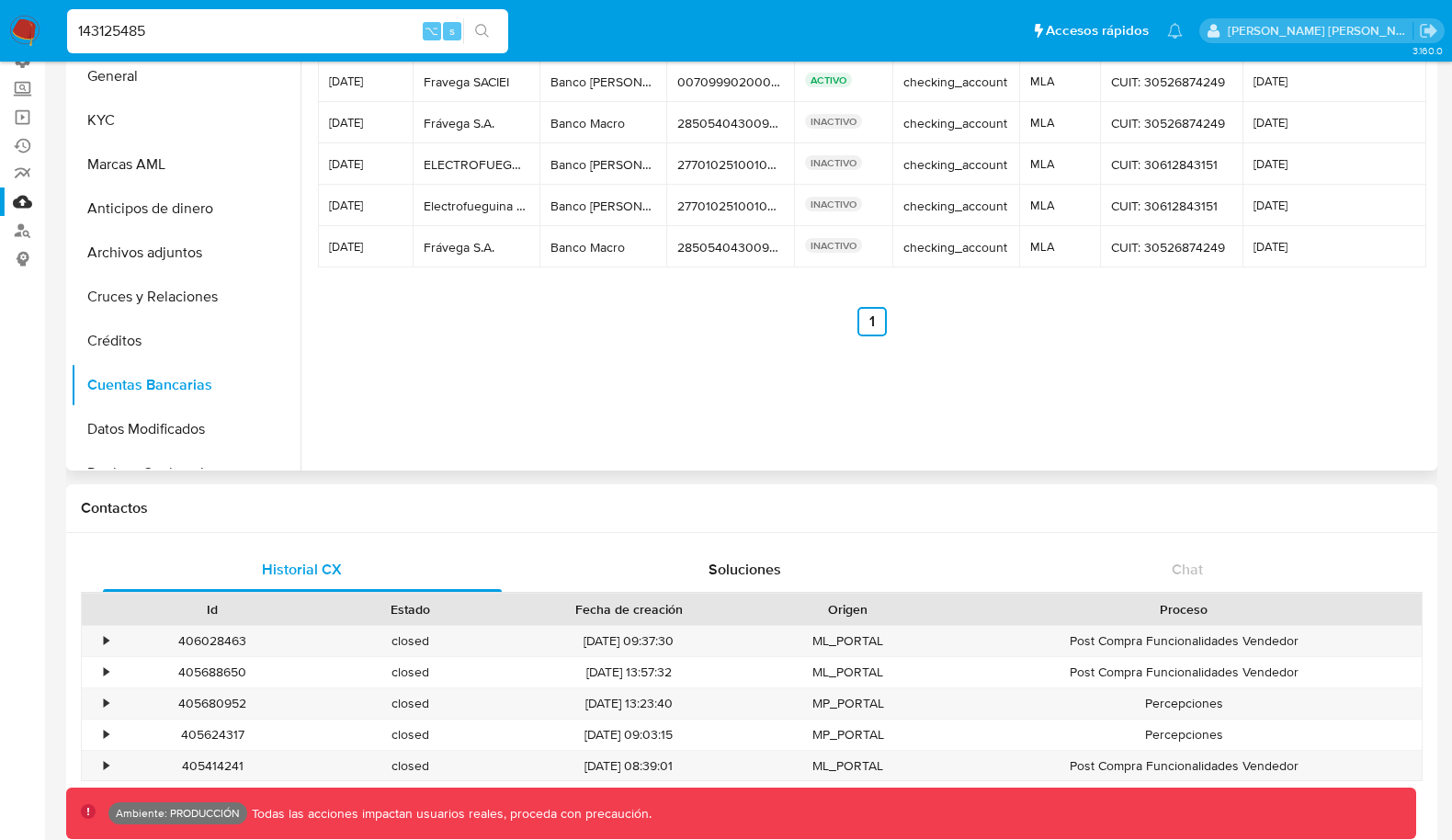
click at [719, 200] on div "2770102510010200045816" at bounding box center [729, 206] width 104 height 17
click at [711, 243] on div "2850540430094006099871" at bounding box center [729, 247] width 104 height 17
click at [712, 239] on div "2850540430094006099871" at bounding box center [729, 247] width 104 height 17
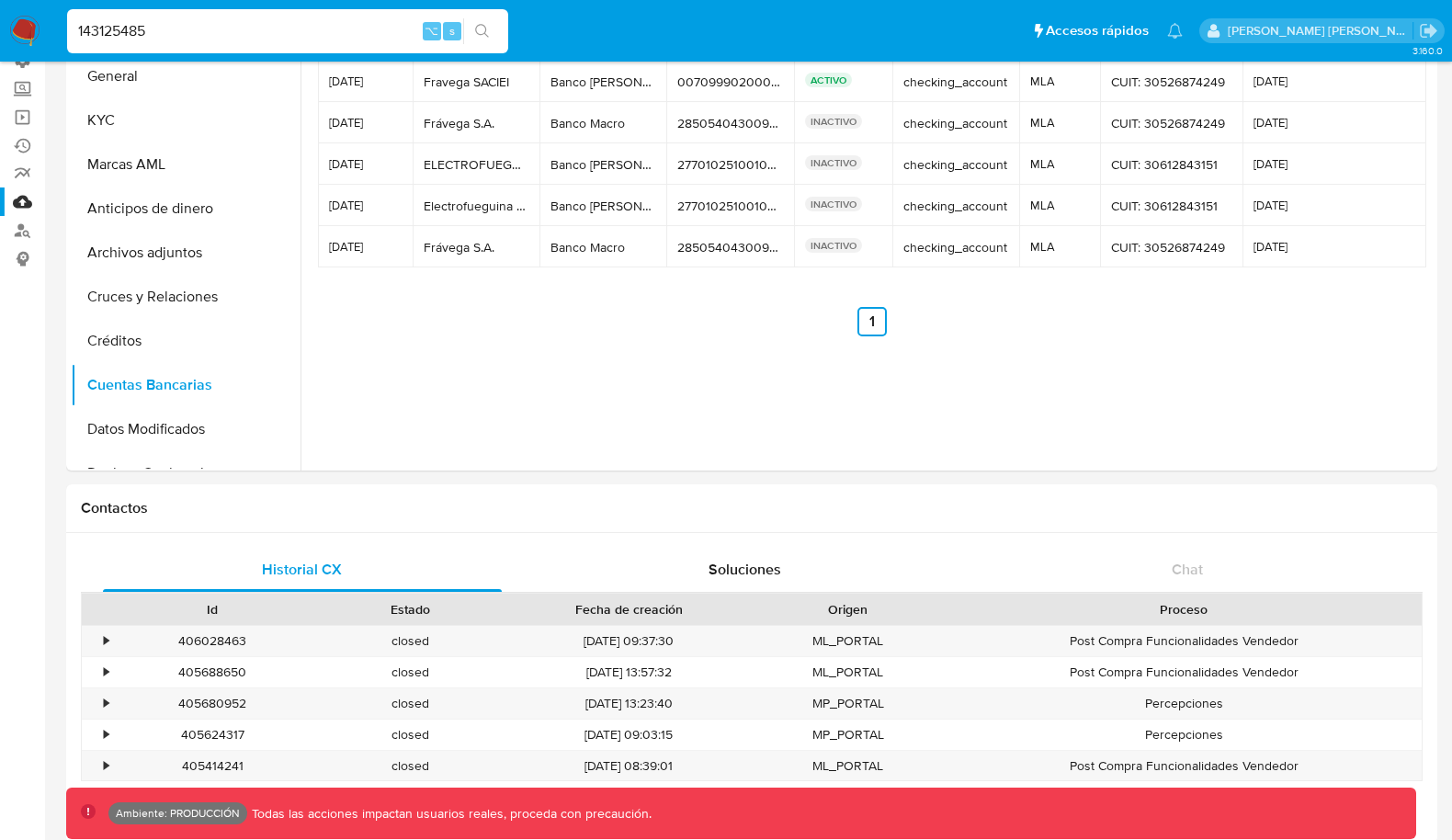
click at [357, 18] on div "143125485 ⌥ s" at bounding box center [288, 31] width 441 height 44
click at [327, 31] on input "143125485" at bounding box center [288, 31] width 441 height 24
paste input "2850540430094006099871"
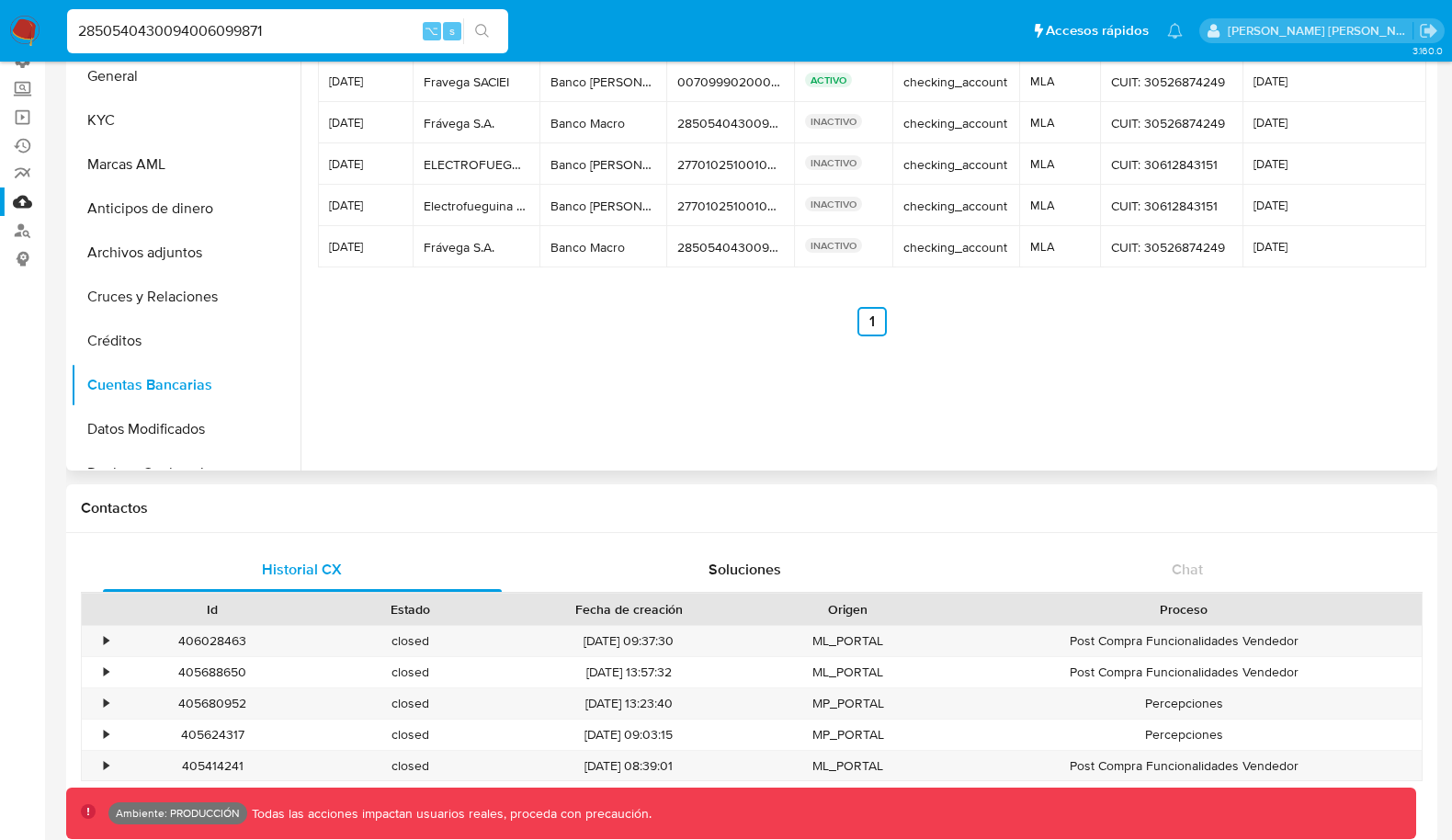
type input "143125485"
